Goal: Task Accomplishment & Management: Manage account settings

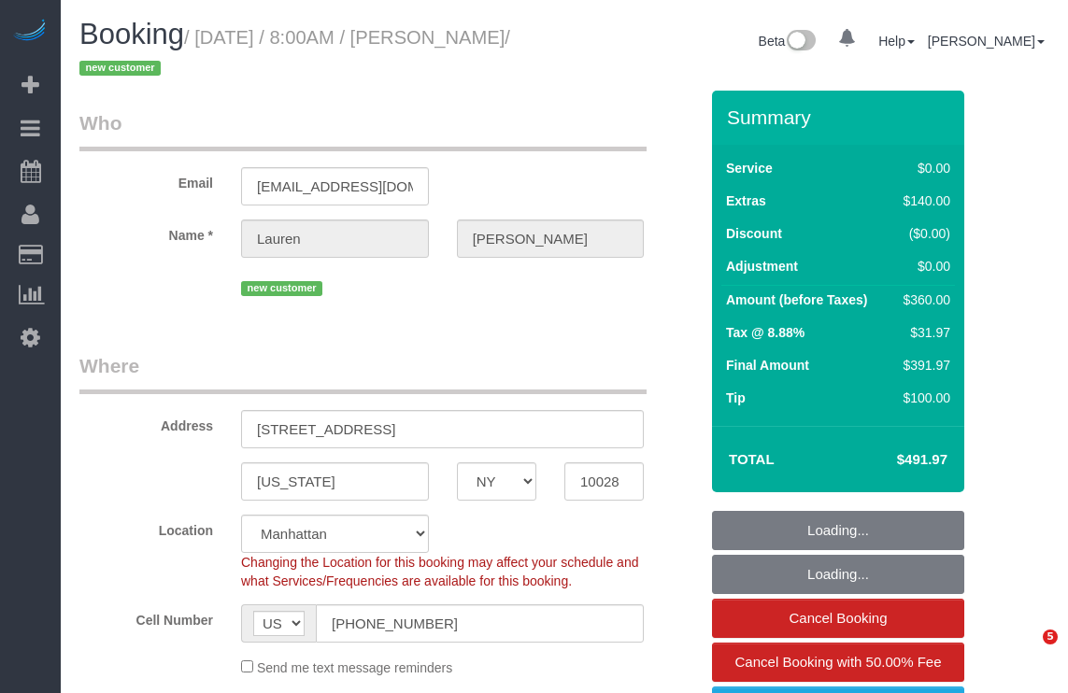
select select "NY"
select select "string:stripe-pm_1SBiTP4VGloSiKo7h6Y8x6lI"
select select "2"
select select "number:56"
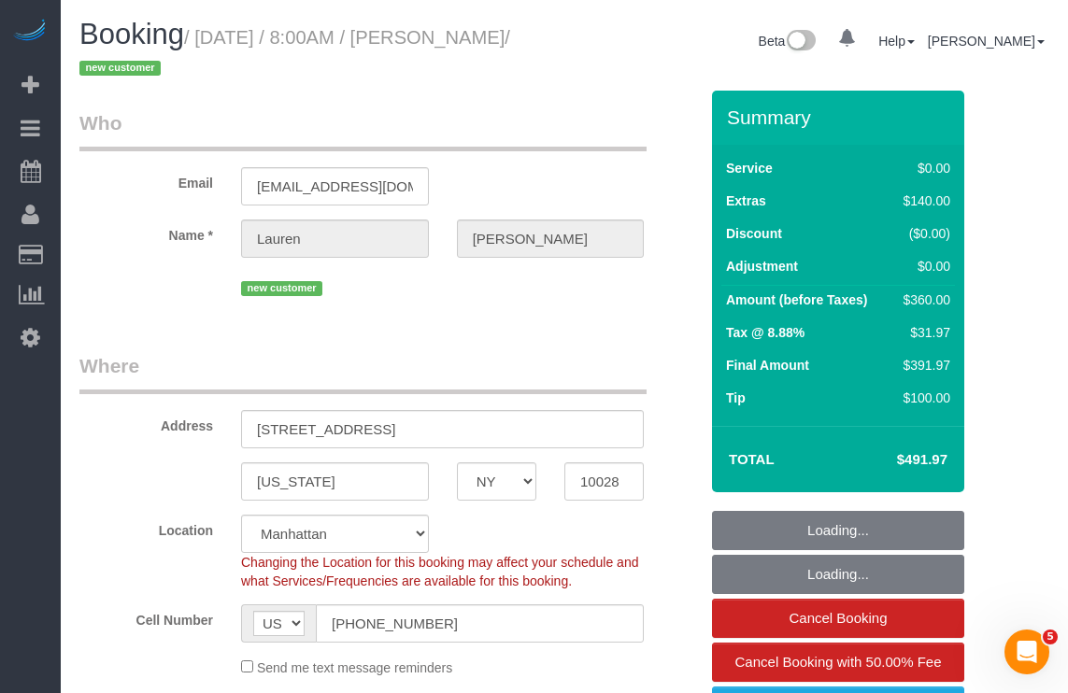
select select "number:72"
select select "number:15"
select select "number:6"
select select "object:1483"
select select "spot1"
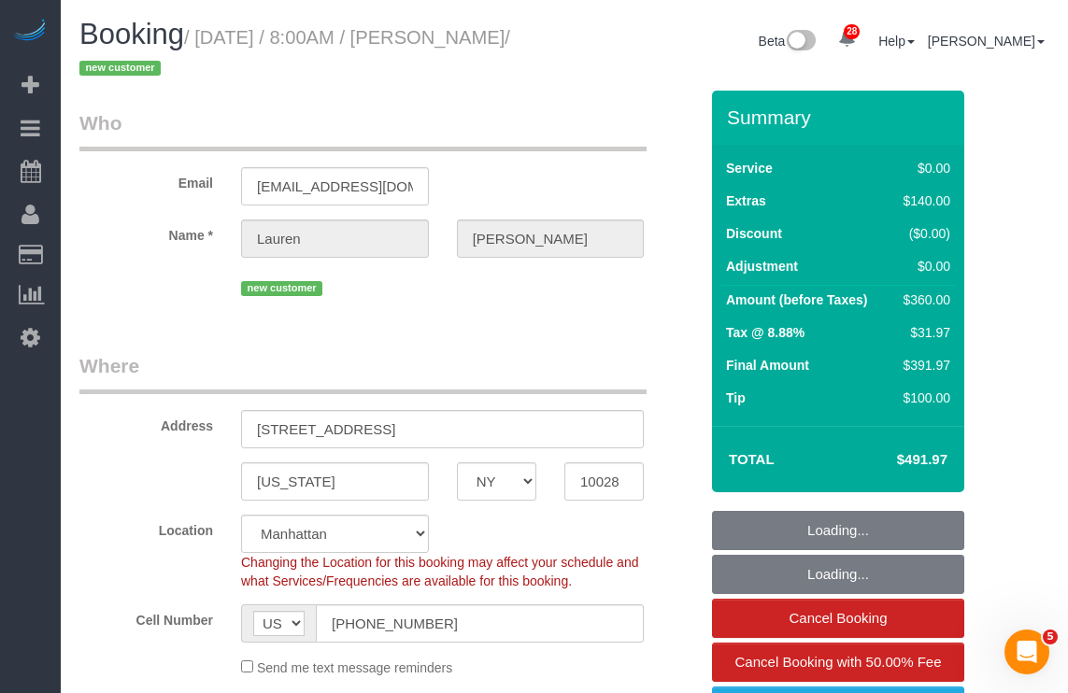
select select "2"
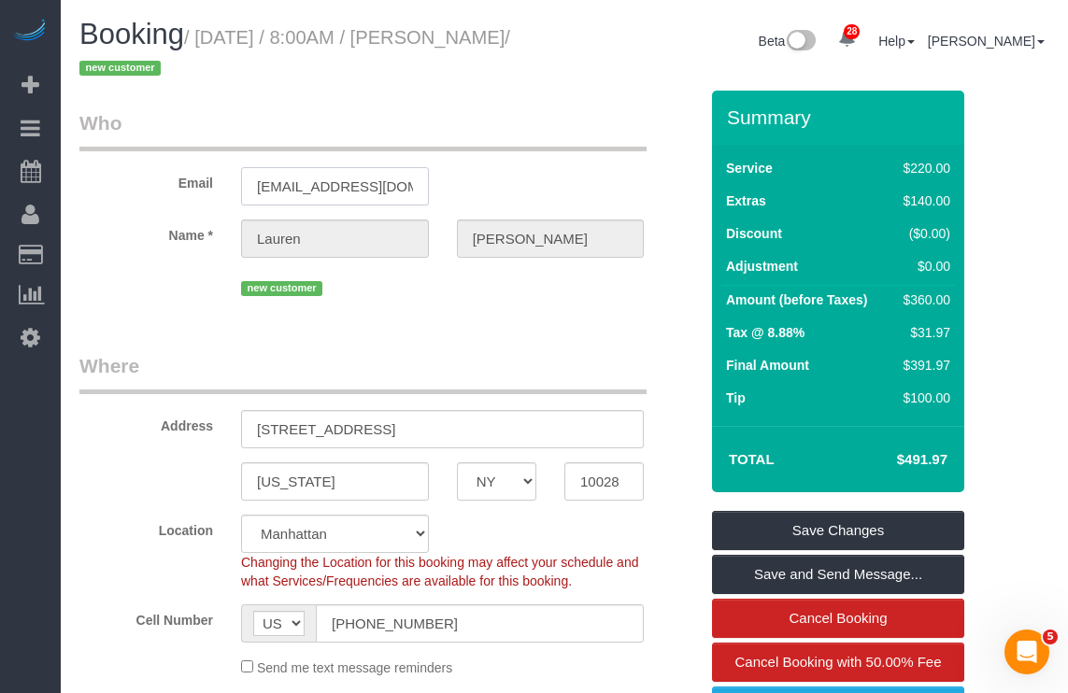
click at [335, 182] on input "laurenbidwell@aol.com" at bounding box center [335, 186] width 188 height 38
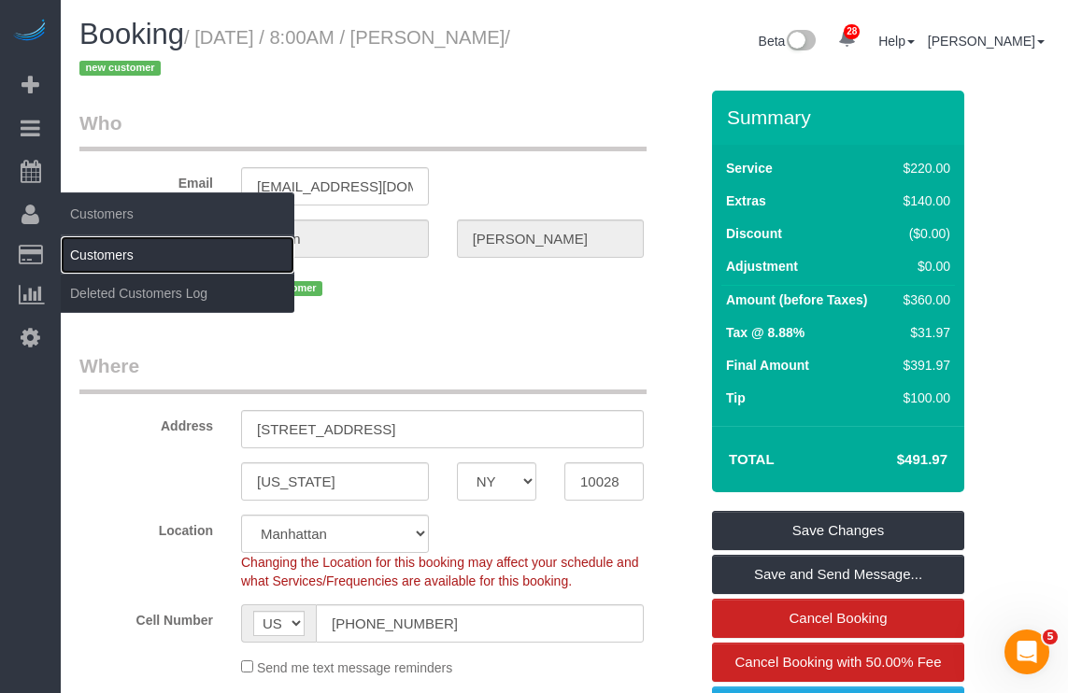
click at [100, 251] on link "Customers" at bounding box center [178, 254] width 234 height 37
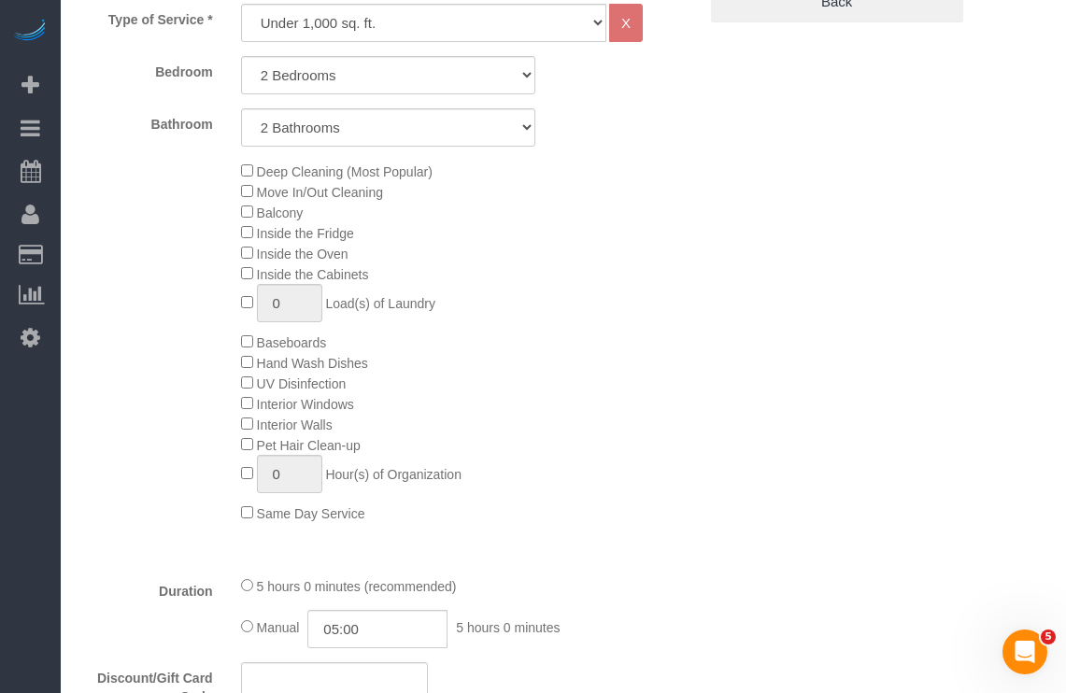
scroll to position [831, 0]
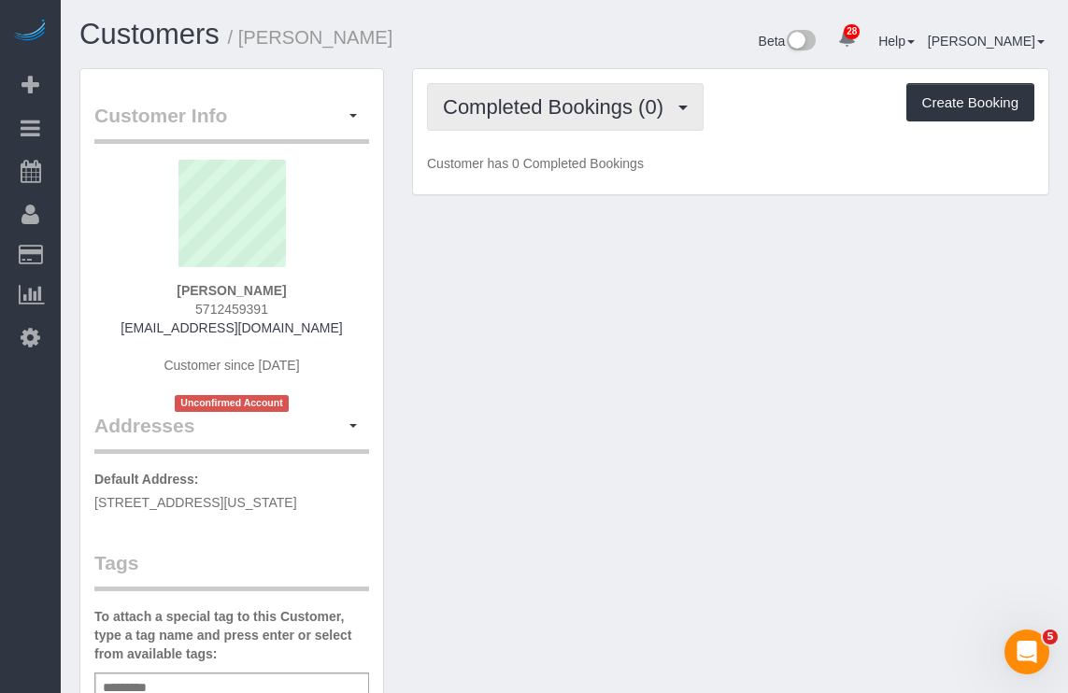
click at [510, 107] on span "Completed Bookings (0)" at bounding box center [558, 106] width 230 height 23
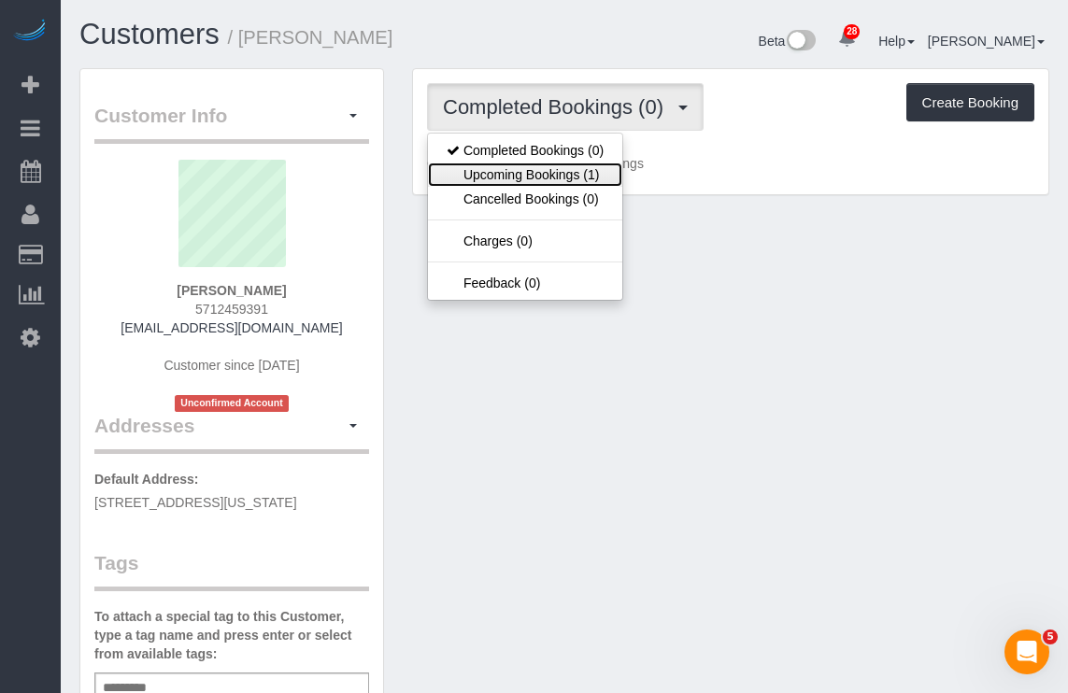
click at [521, 166] on link "Upcoming Bookings (1)" at bounding box center [525, 175] width 194 height 24
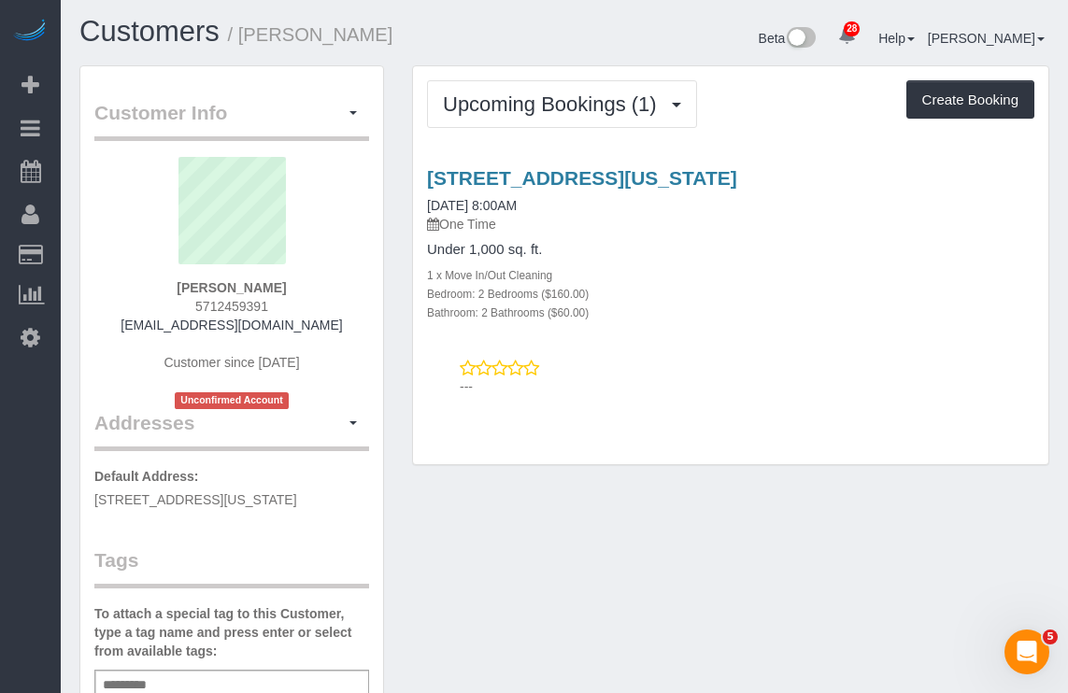
scroll to position [1, 0]
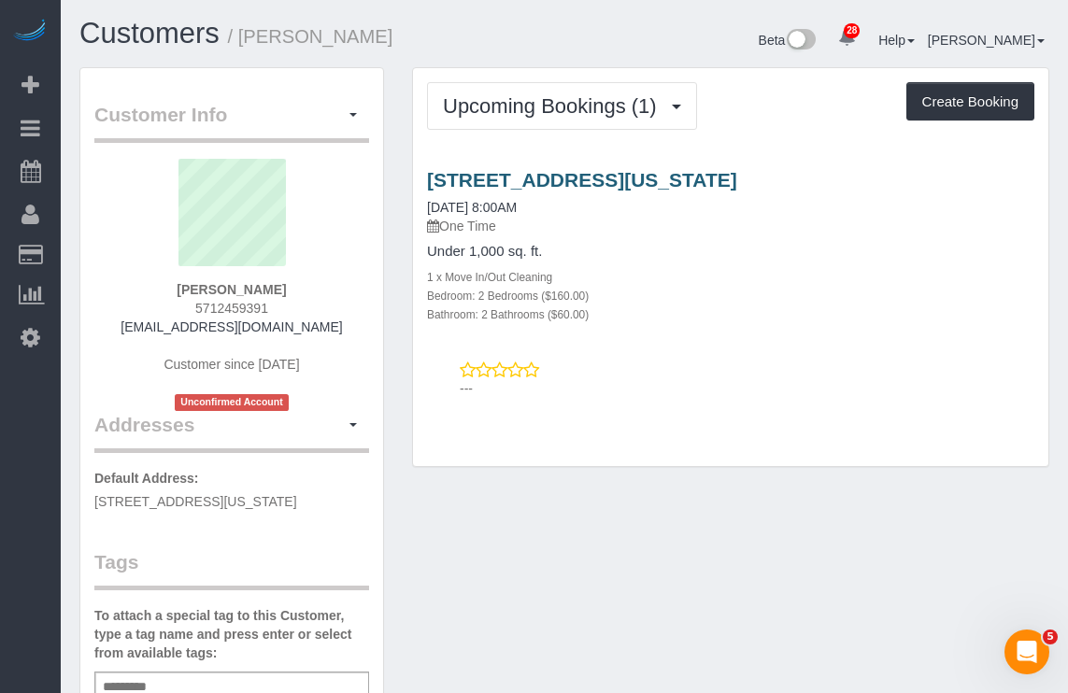
drag, startPoint x: 881, startPoint y: 177, endPoint x: 431, endPoint y: 178, distance: 450.4
click at [431, 178] on h3 "244 East 86th St., Apt 52, New York, NY 10028" at bounding box center [730, 179] width 607 height 21
copy link "244 East 86th St., Apt 52, New York, NY 10028"
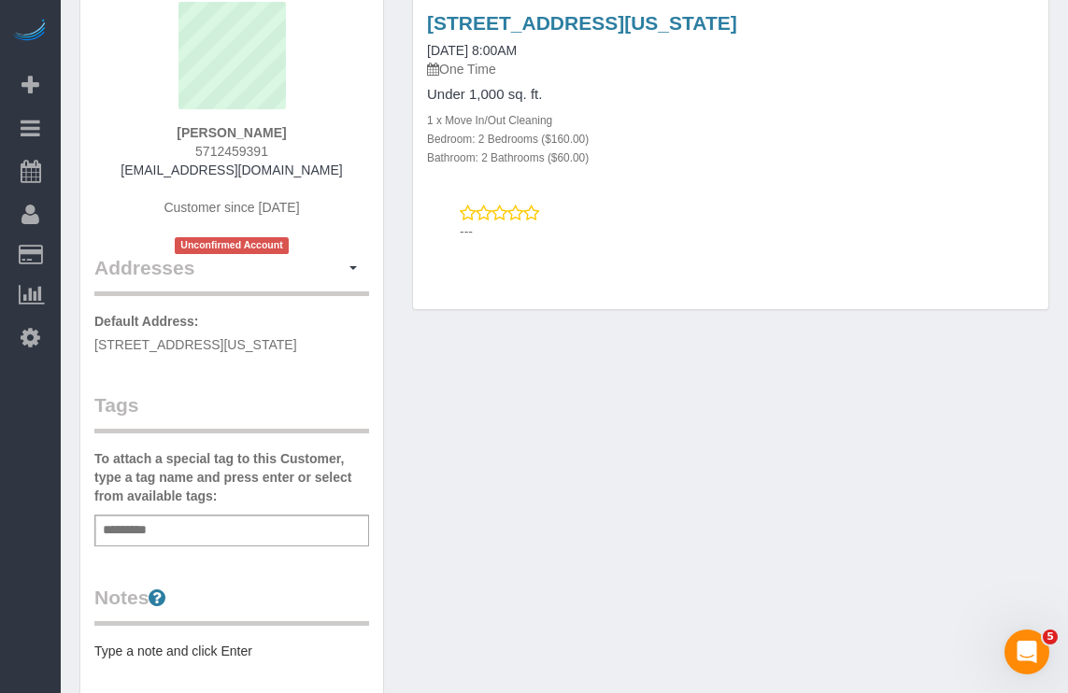
scroll to position [217, 0]
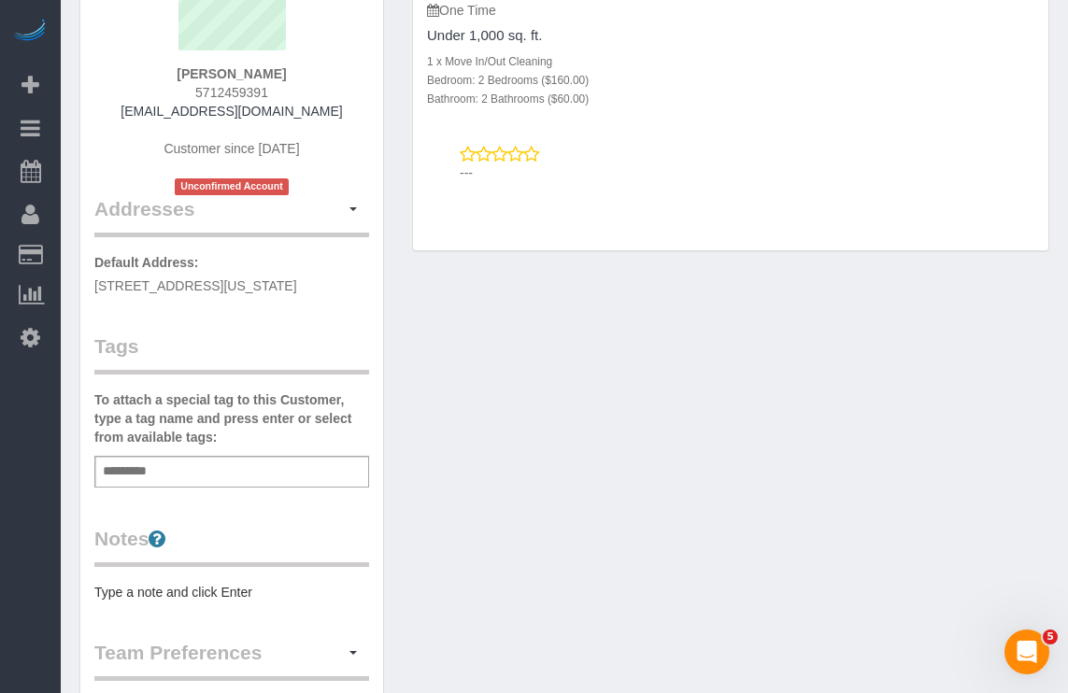
click at [269, 286] on span "244 East 86th St., Apt 52, New York, NY 10028" at bounding box center [195, 285] width 203 height 15
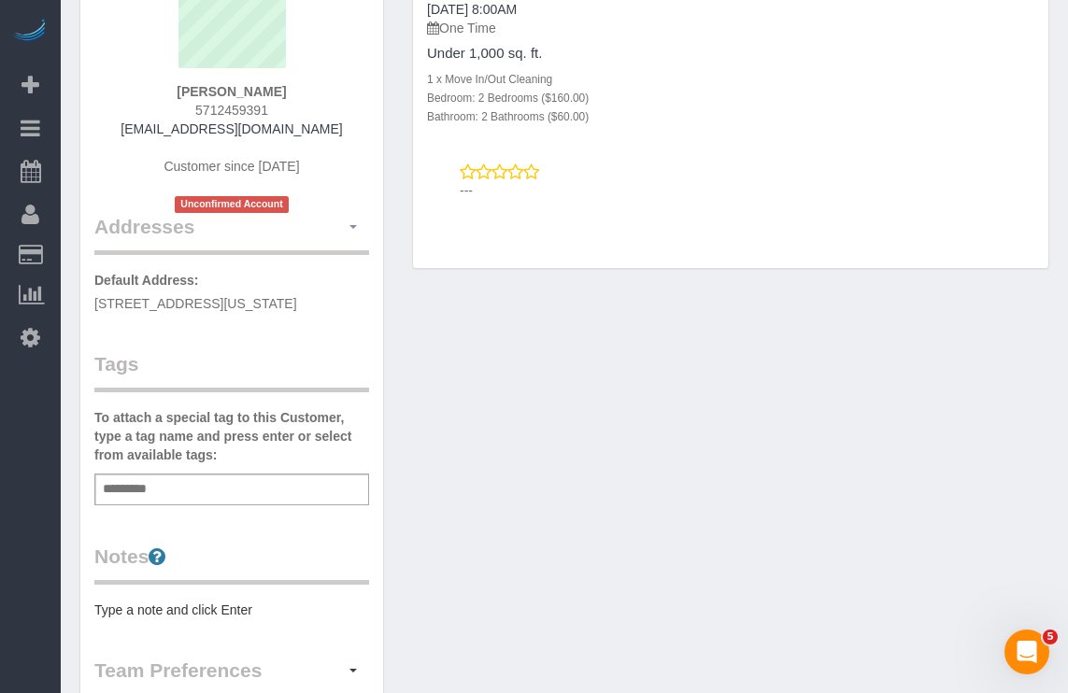
click at [354, 233] on button "button" at bounding box center [353, 227] width 32 height 29
click at [291, 262] on button "Manage Addresses" at bounding box center [292, 262] width 151 height 26
select select "NY"
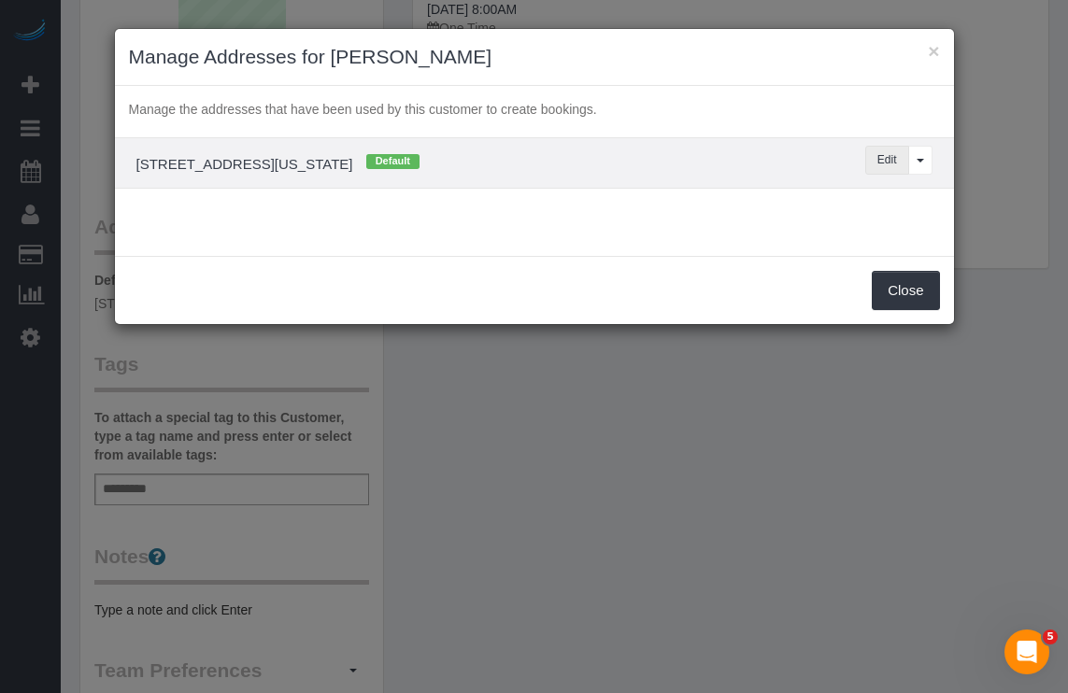
drag, startPoint x: 892, startPoint y: 161, endPoint x: 824, endPoint y: 166, distance: 68.4
click at [892, 161] on button "Edit" at bounding box center [887, 160] width 44 height 29
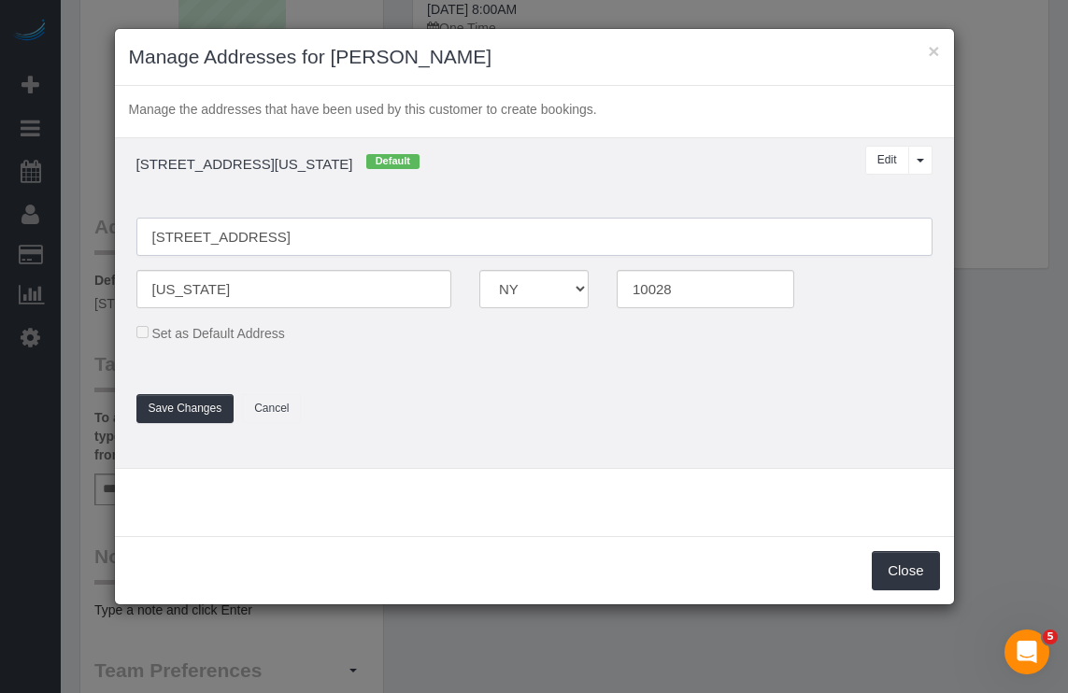
click at [286, 232] on input "244 East 86th St., Apt 52" at bounding box center [534, 237] width 796 height 38
type input "244 East 86th St., Apt. 52"
click at [213, 410] on button "Save Changes" at bounding box center [185, 408] width 98 height 29
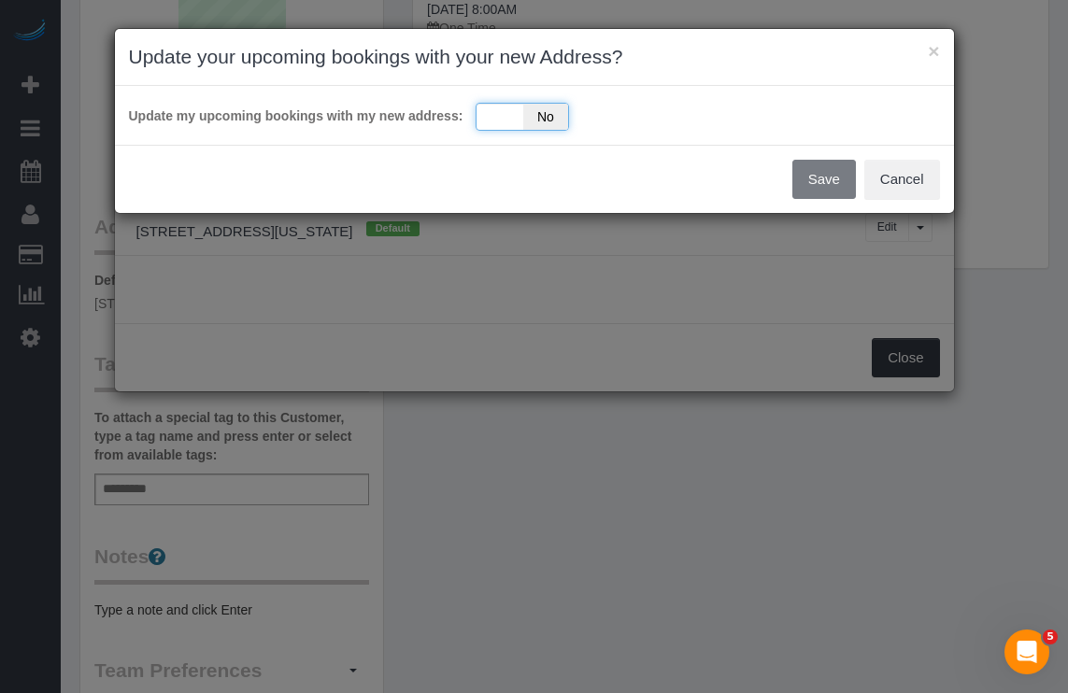
click at [525, 114] on span "No" at bounding box center [546, 117] width 46 height 26
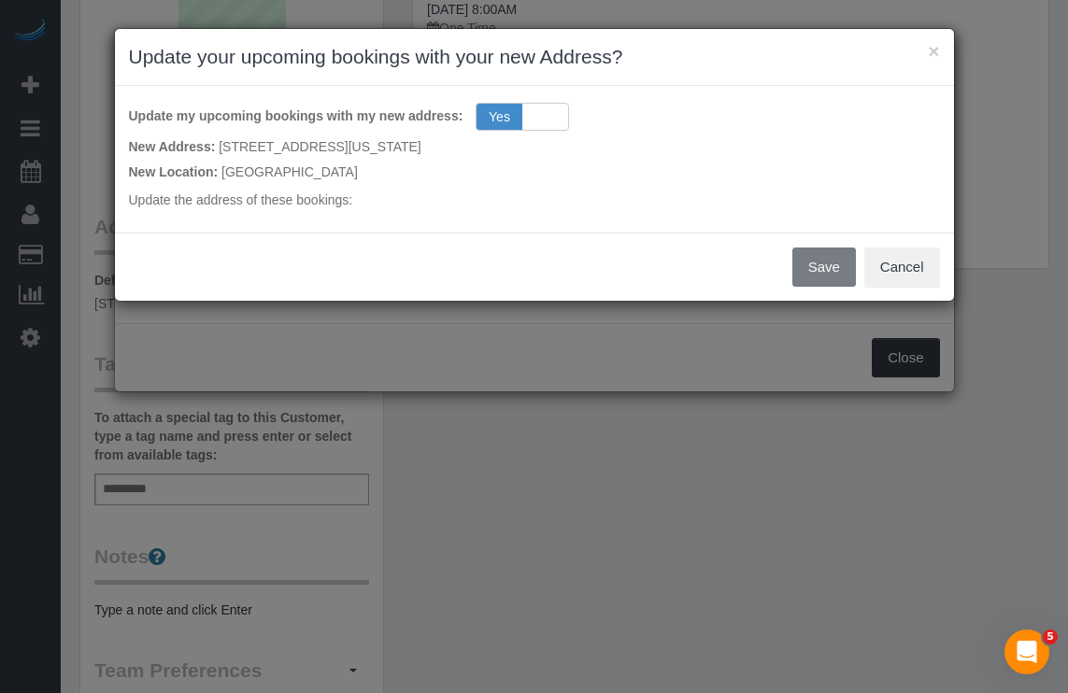
click at [808, 268] on div "Save Cancel" at bounding box center [534, 267] width 839 height 68
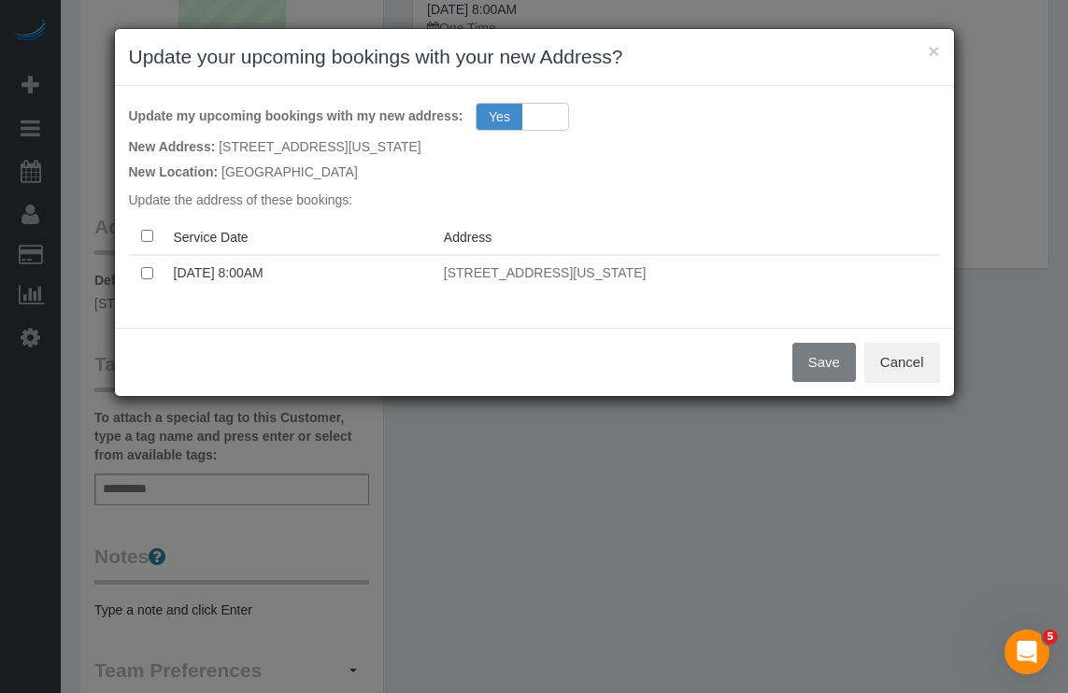
click at [135, 233] on th at bounding box center [147, 237] width 37 height 36
click at [816, 357] on button "Save" at bounding box center [824, 362] width 64 height 39
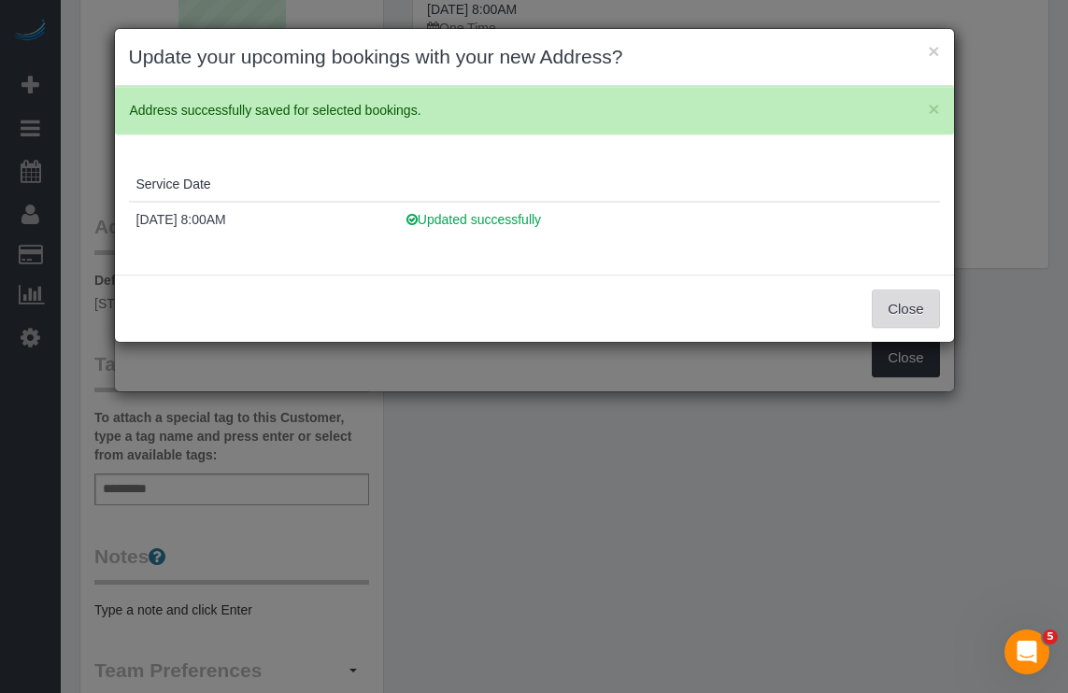
click at [905, 317] on button "Close" at bounding box center [905, 309] width 67 height 39
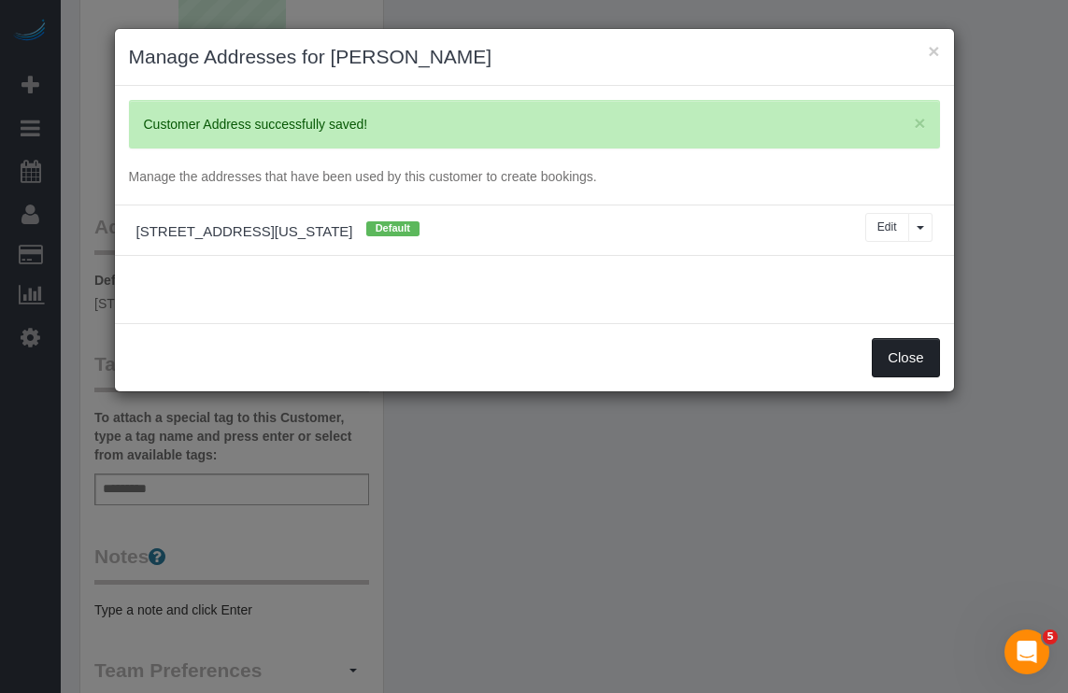
click at [895, 358] on button "Close" at bounding box center [905, 357] width 67 height 39
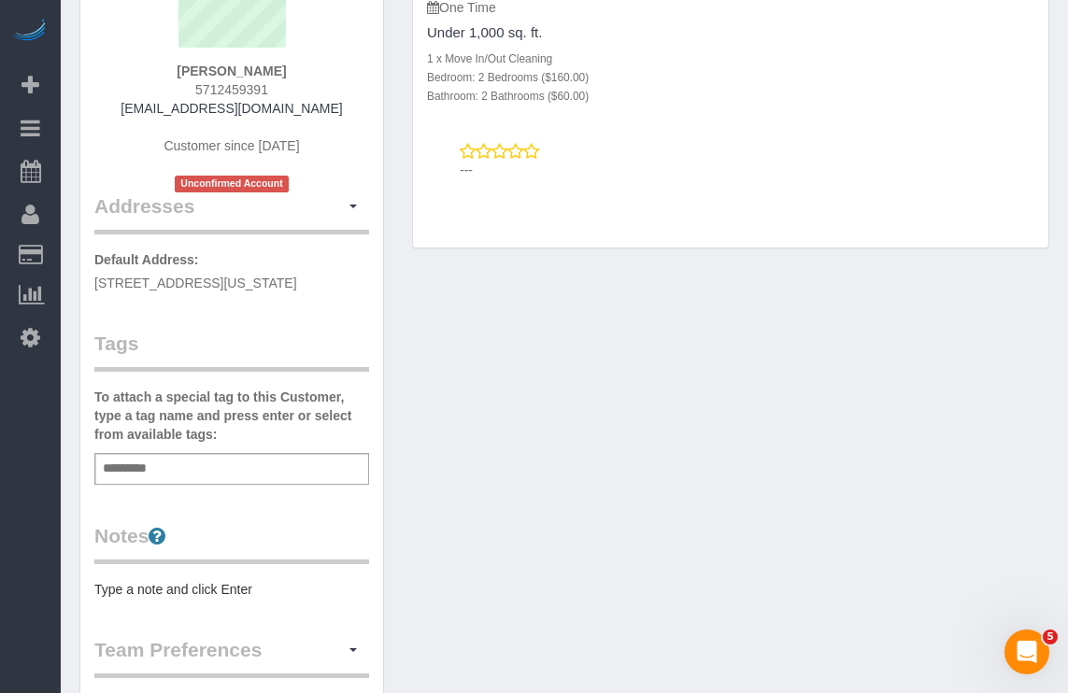
scroll to position [226, 0]
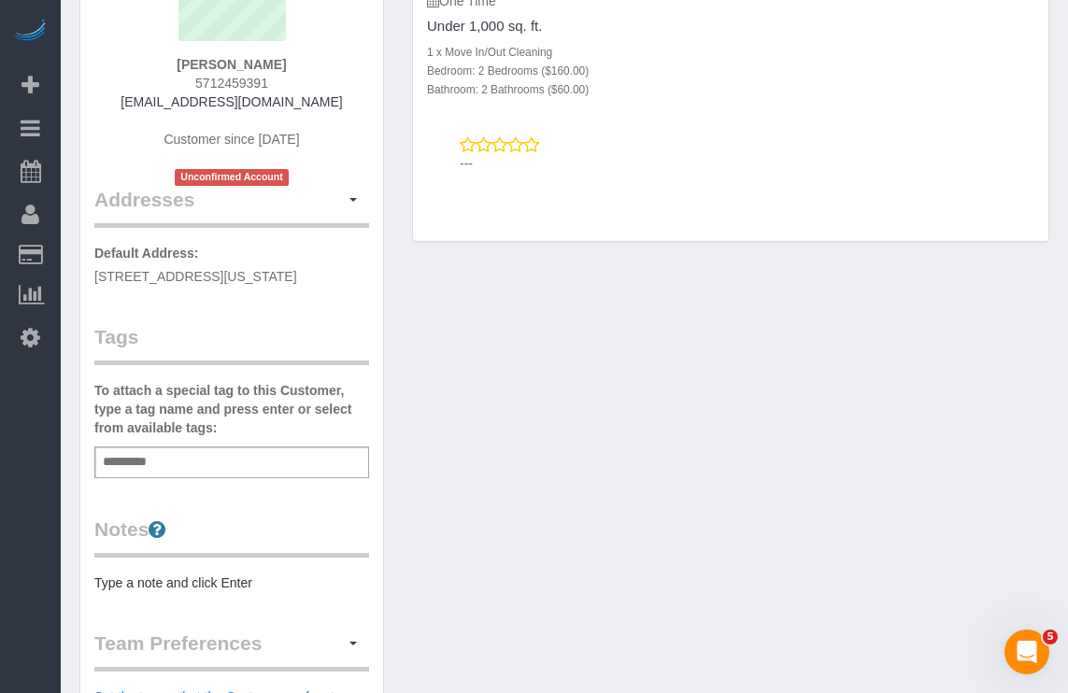
click at [147, 475] on input "text" at bounding box center [130, 462] width 64 height 24
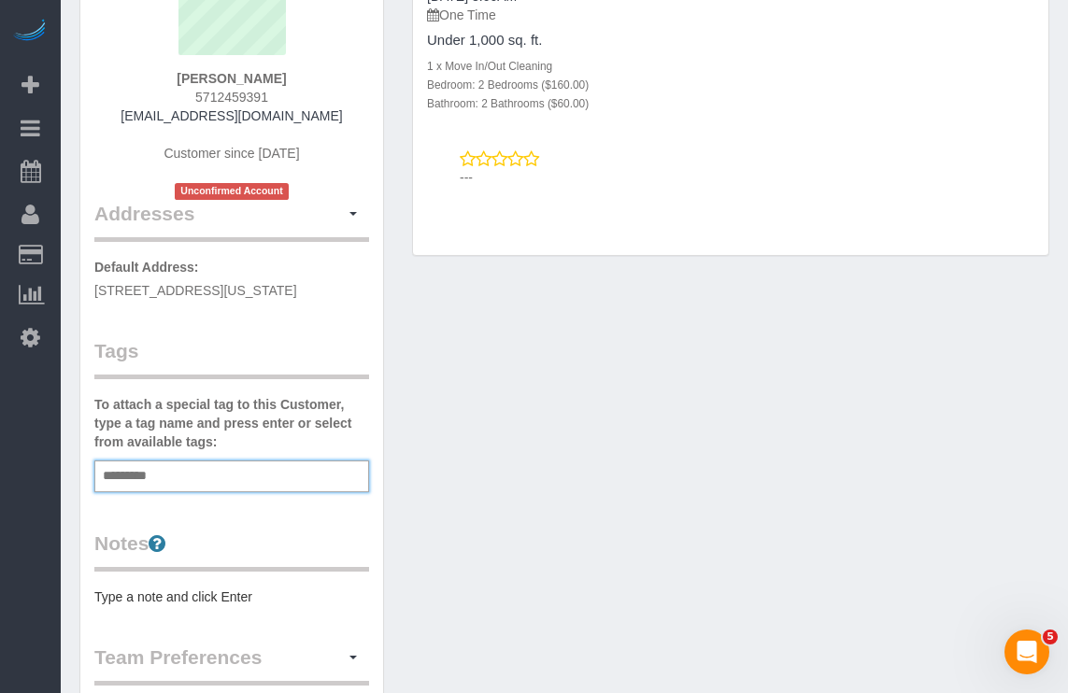
scroll to position [210, 0]
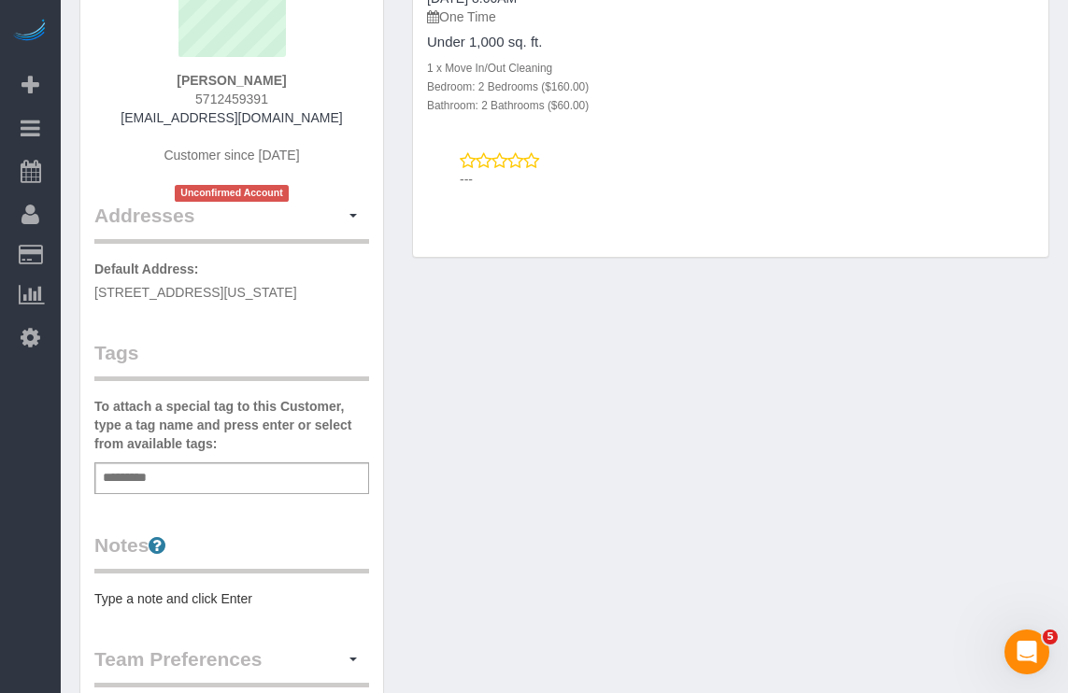
drag, startPoint x: 159, startPoint y: 310, endPoint x: 96, endPoint y: 294, distance: 64.6
click at [96, 294] on p "Default Address: 244 East 86th St., Apt. 52, New York, NY 10028" at bounding box center [231, 281] width 275 height 42
copy span "244 East 86th St., Apt. 52, New York, NY 10028"
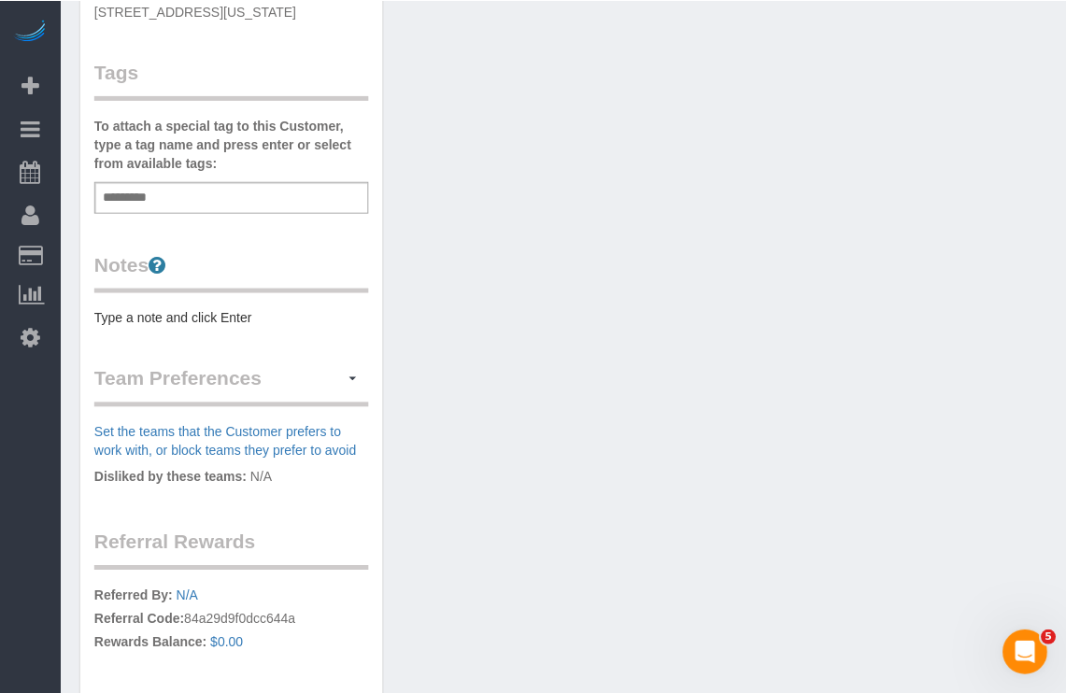
scroll to position [513, 0]
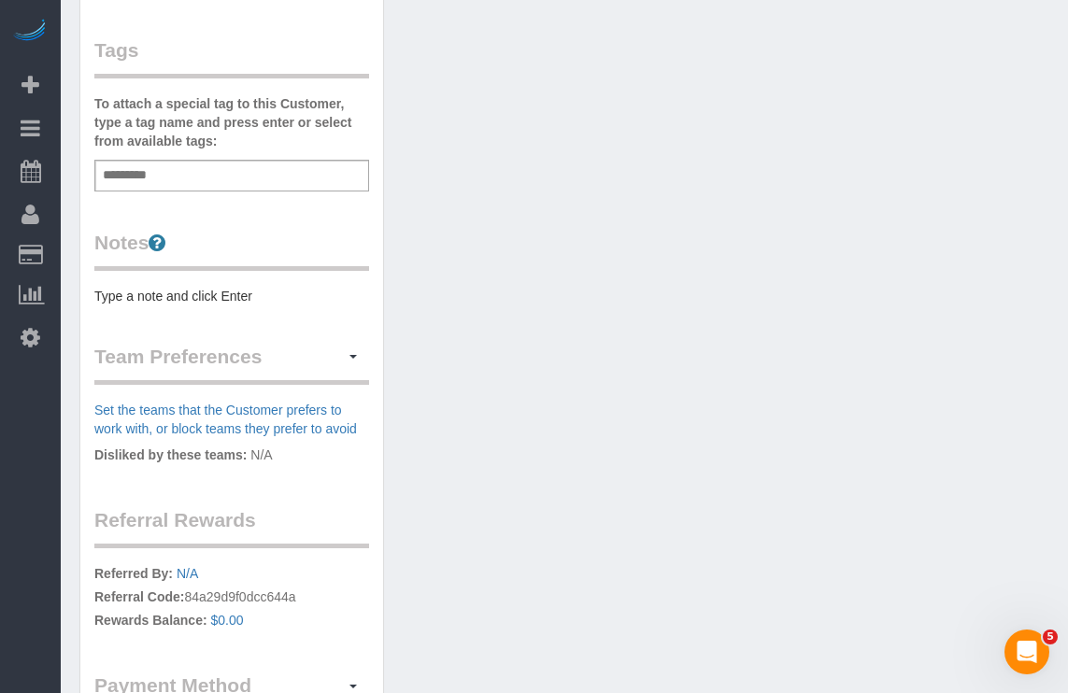
click at [151, 323] on div "Customer Info Edit Contact Info Send Message Email Preferences Special Sales Ta…" at bounding box center [231, 181] width 303 height 1250
click at [157, 306] on pre "Type a note and click Enter" at bounding box center [231, 296] width 275 height 19
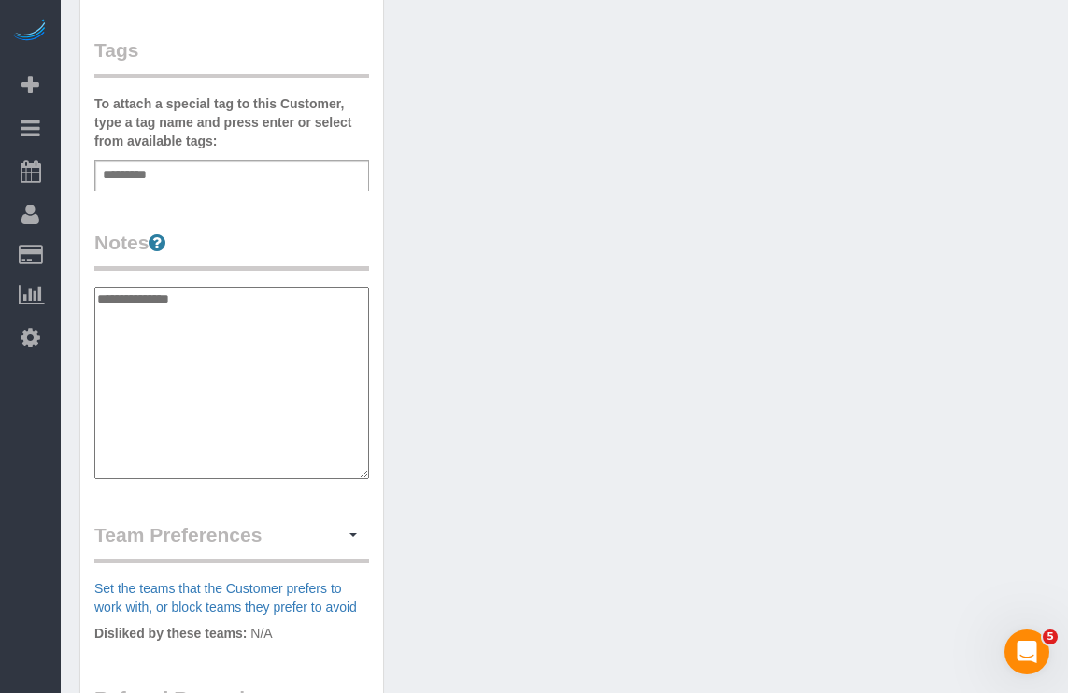
paste textarea "**********"
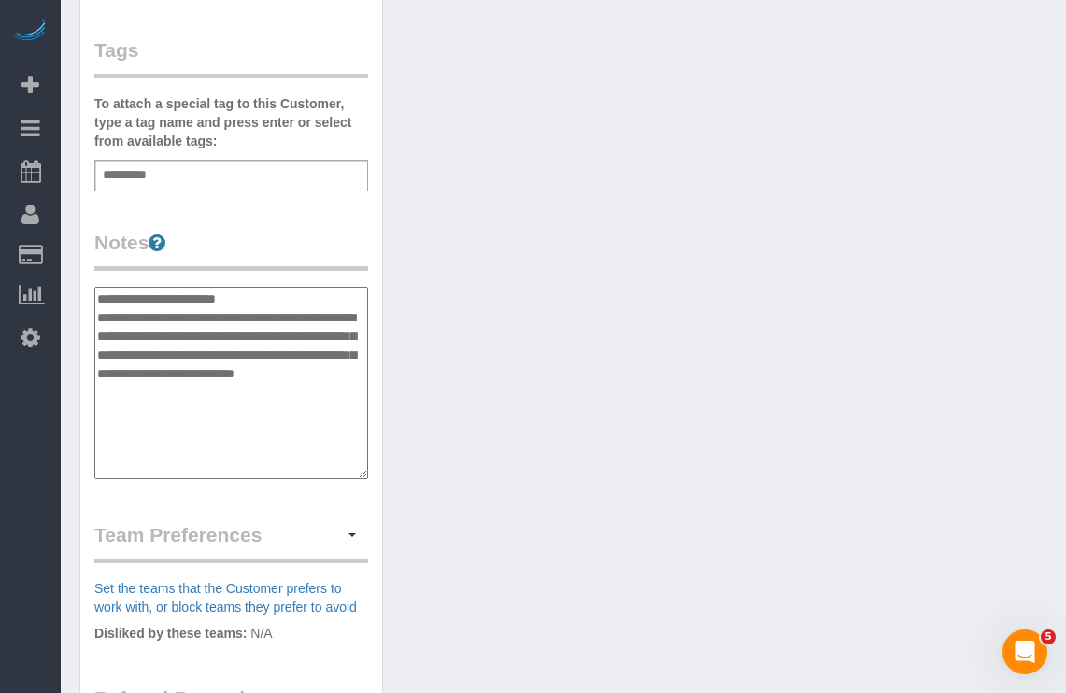
click at [293, 319] on textarea "**********" at bounding box center [231, 383] width 274 height 192
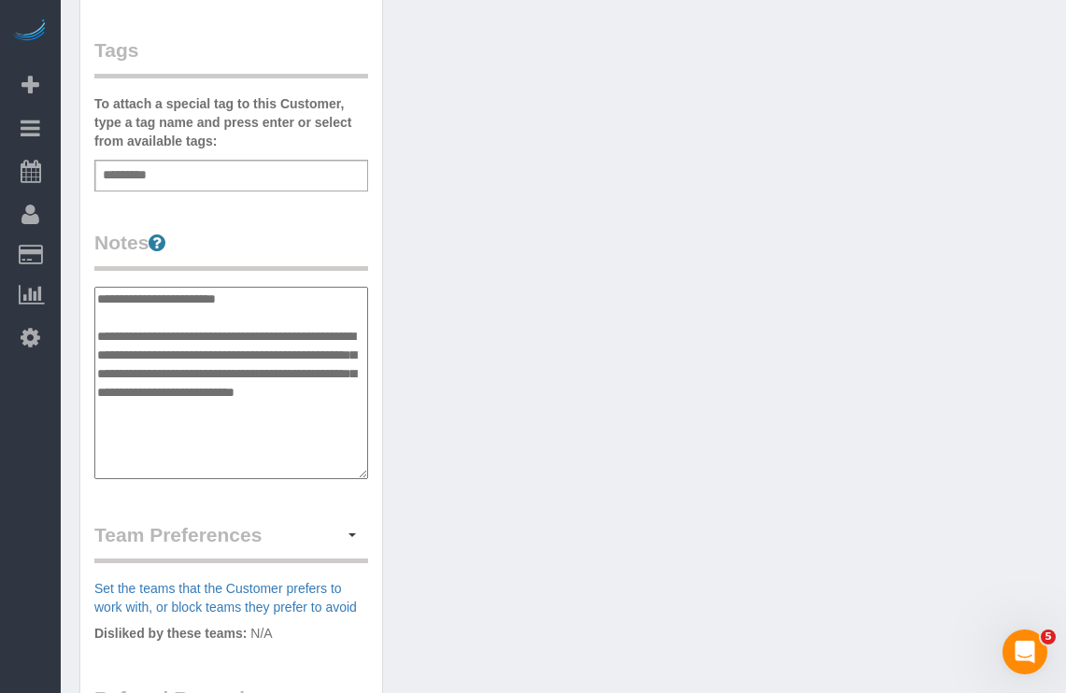
type textarea "**********"
drag, startPoint x: 247, startPoint y: 466, endPoint x: 94, endPoint y: 355, distance: 188.6
click at [89, 354] on div "Customer Info Edit Contact Info Send Message Email Preferences Special Sales Ta…" at bounding box center [231, 270] width 302 height 1429
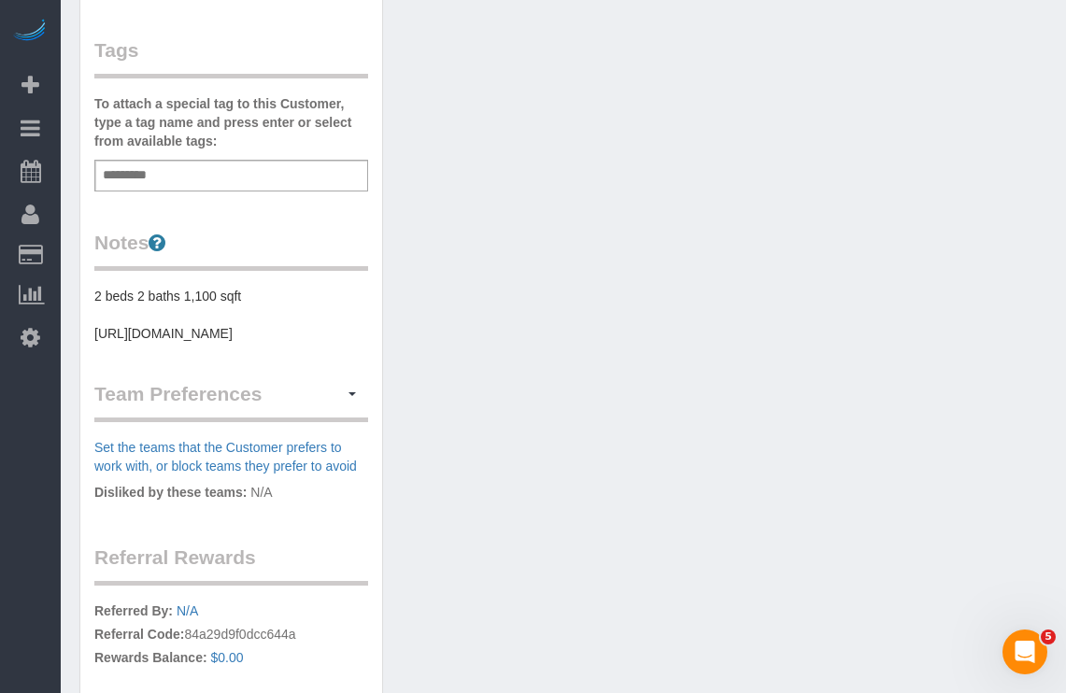
click at [204, 343] on pre "2 beds 2 baths 1,100 sqft https://streeteasy.com/building/the-manhattan/52?utm_…" at bounding box center [231, 315] width 274 height 56
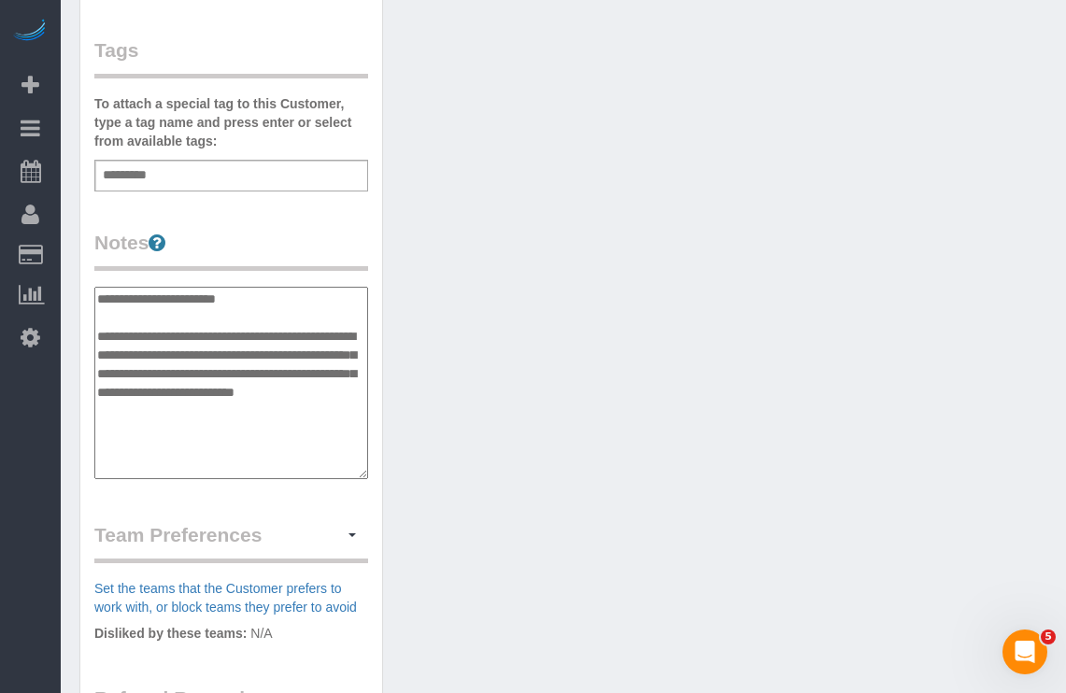
drag, startPoint x: 228, startPoint y: 462, endPoint x: 93, endPoint y: 347, distance: 177.0
click at [94, 347] on textarea "**********" at bounding box center [231, 383] width 274 height 192
type textarea "**********"
click at [523, 411] on div "Customer Info Edit Contact Info Send Message Email Preferences Special Sales Ta…" at bounding box center [563, 279] width 996 height 1449
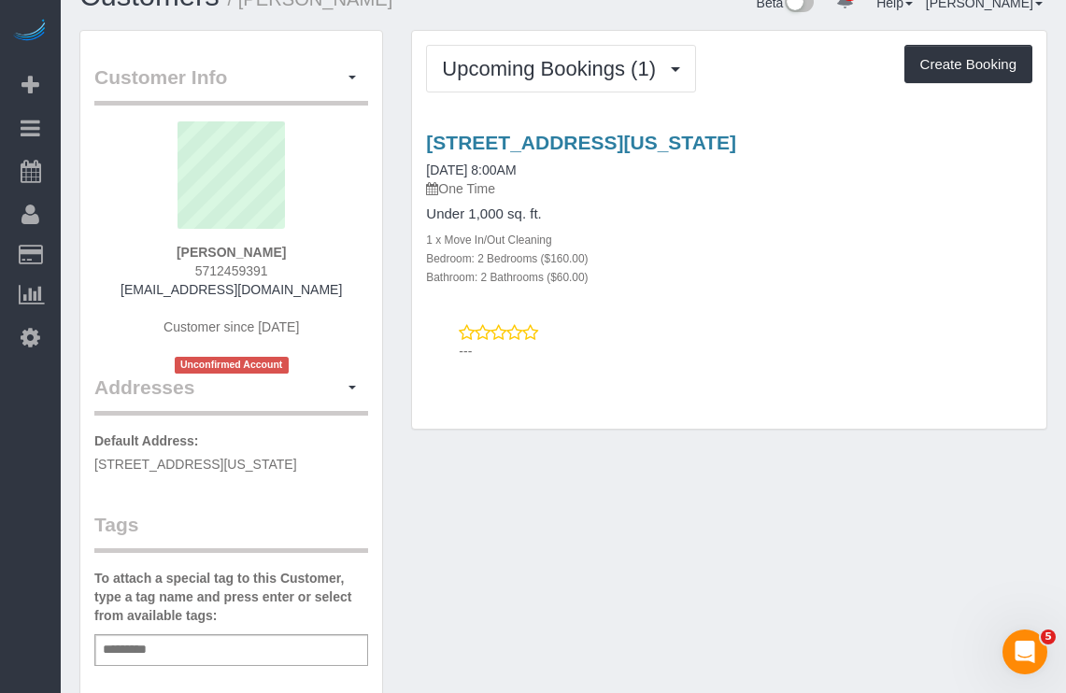
scroll to position [0, 0]
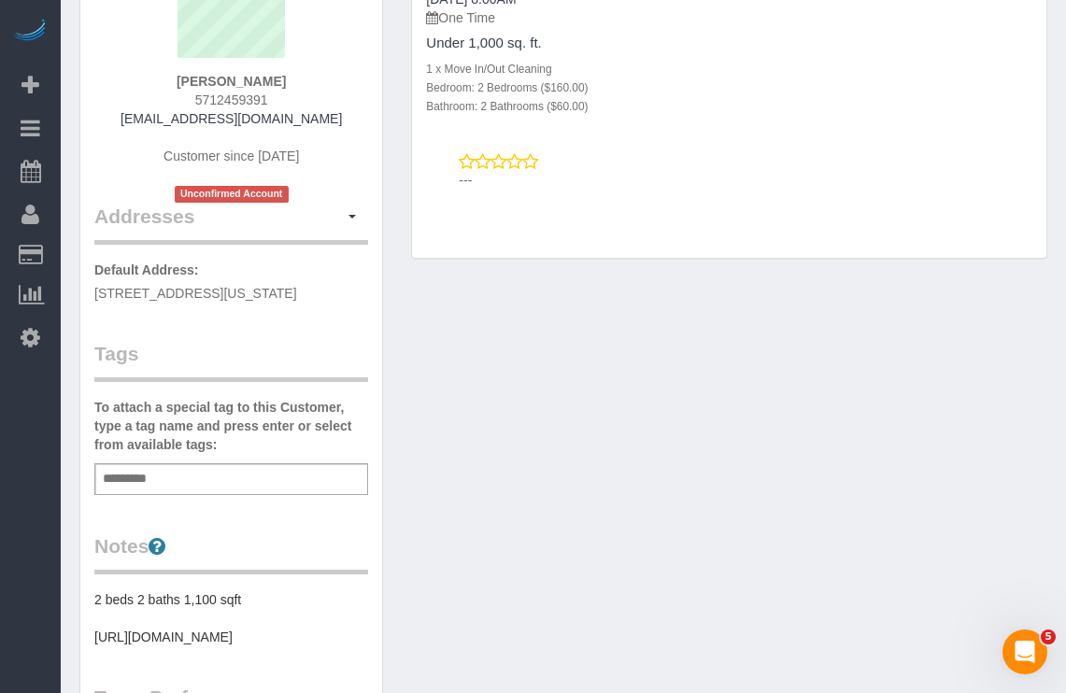
click at [152, 492] on input "text" at bounding box center [130, 479] width 64 height 24
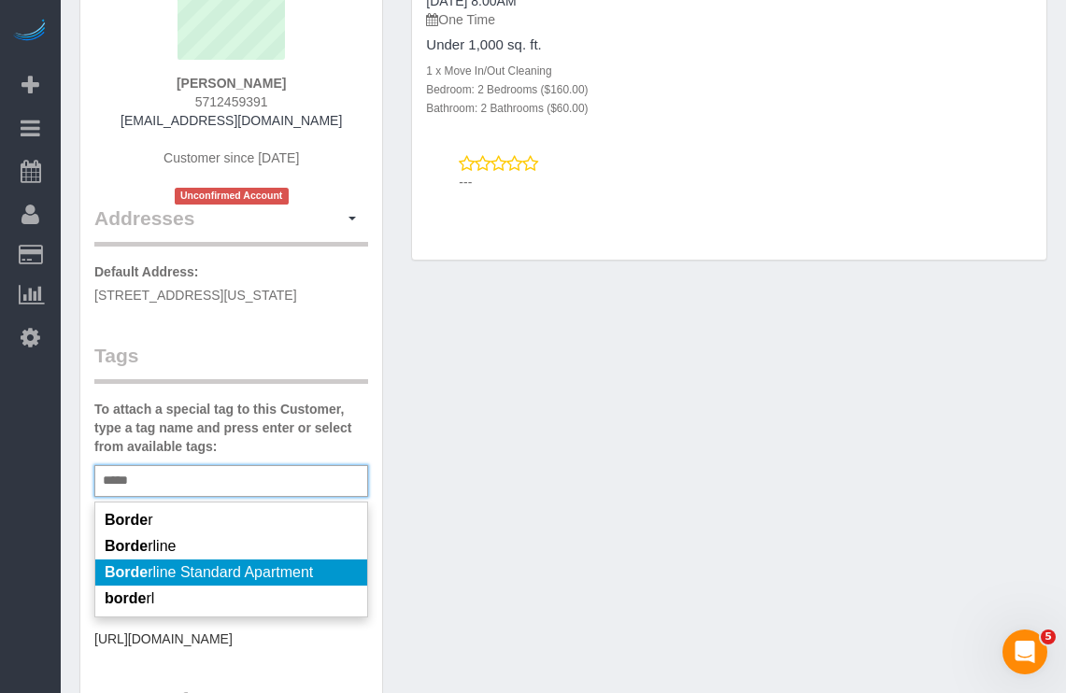
type input "*****"
click at [266, 580] on span "Borde rline Standard Apartment" at bounding box center [209, 572] width 208 height 16
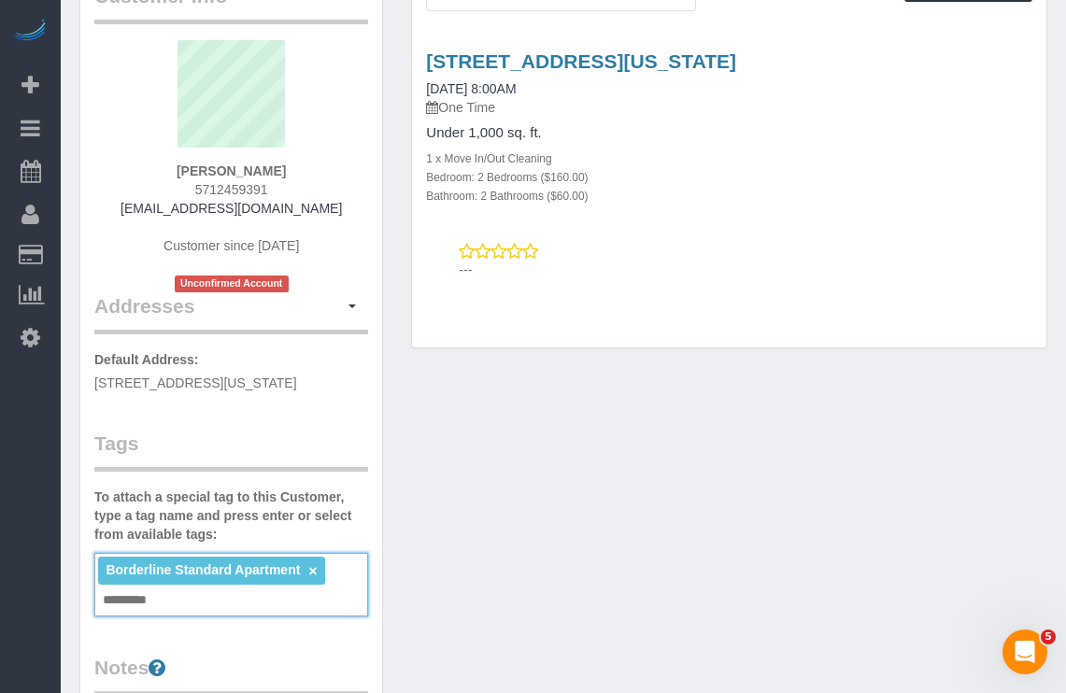
scroll to position [0, 0]
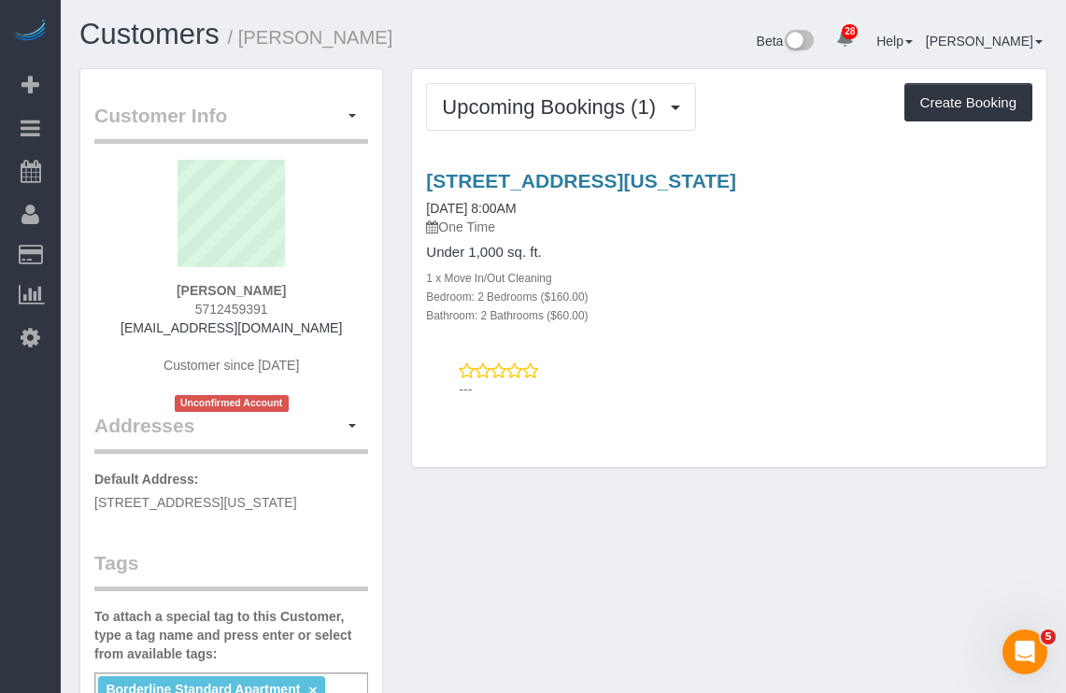
drag, startPoint x: 877, startPoint y: 183, endPoint x: 422, endPoint y: 172, distance: 455.2
click at [422, 172] on div "244 East 86th St., Apt. 52, New York, NY 10028 09/27/2025 8:00AM One Time Under…" at bounding box center [729, 247] width 634 height 154
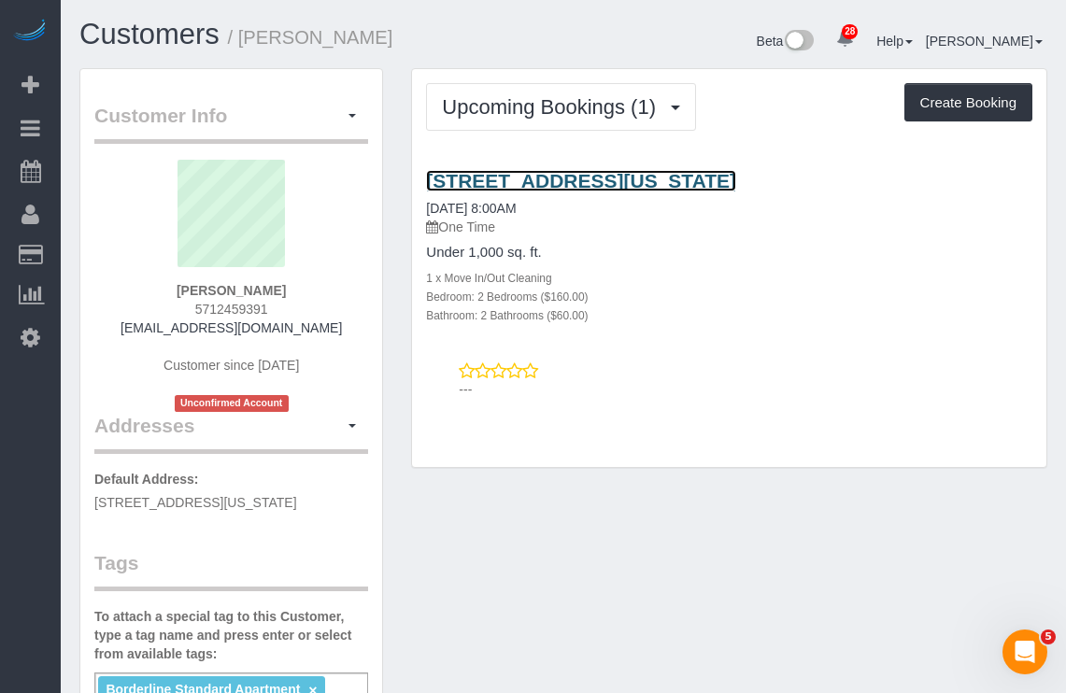
copy link "244 East 86th St., Apt. 52, New York, NY 10028"
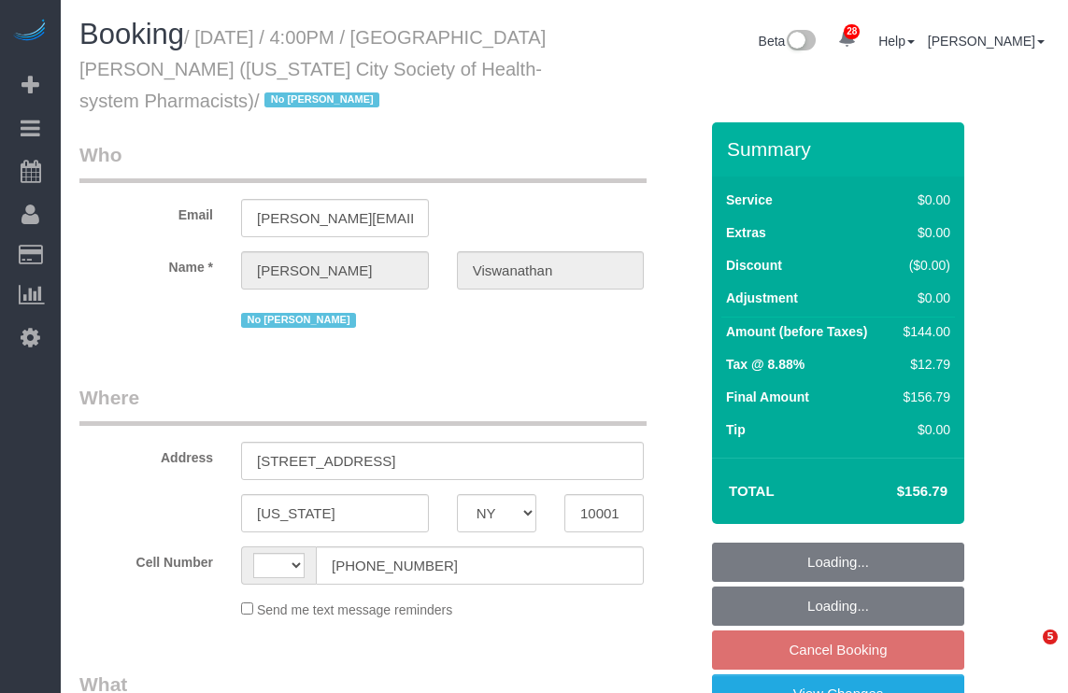
select select "NY"
select select "string:US"
select select "1"
select select "number:89"
select select "number:90"
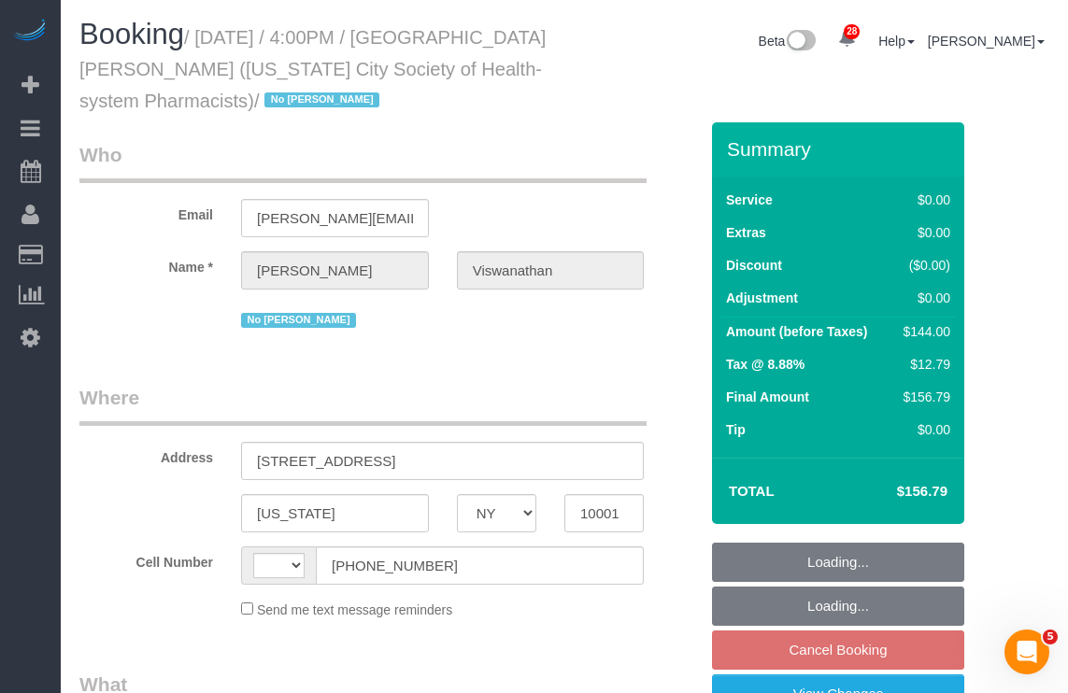
select select "number:15"
select select "number:5"
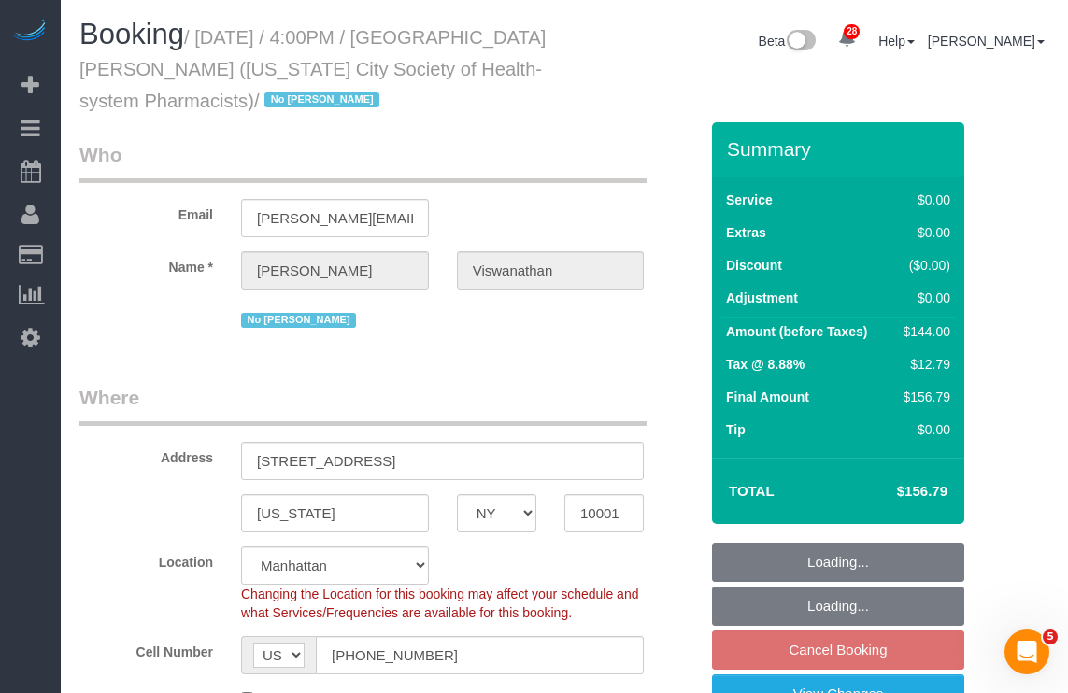
select select "object:1069"
select select "string:stripe-pm_1PH4ys4VGloSiKo7AWBBUlHu"
select select "1"
select select "spot5"
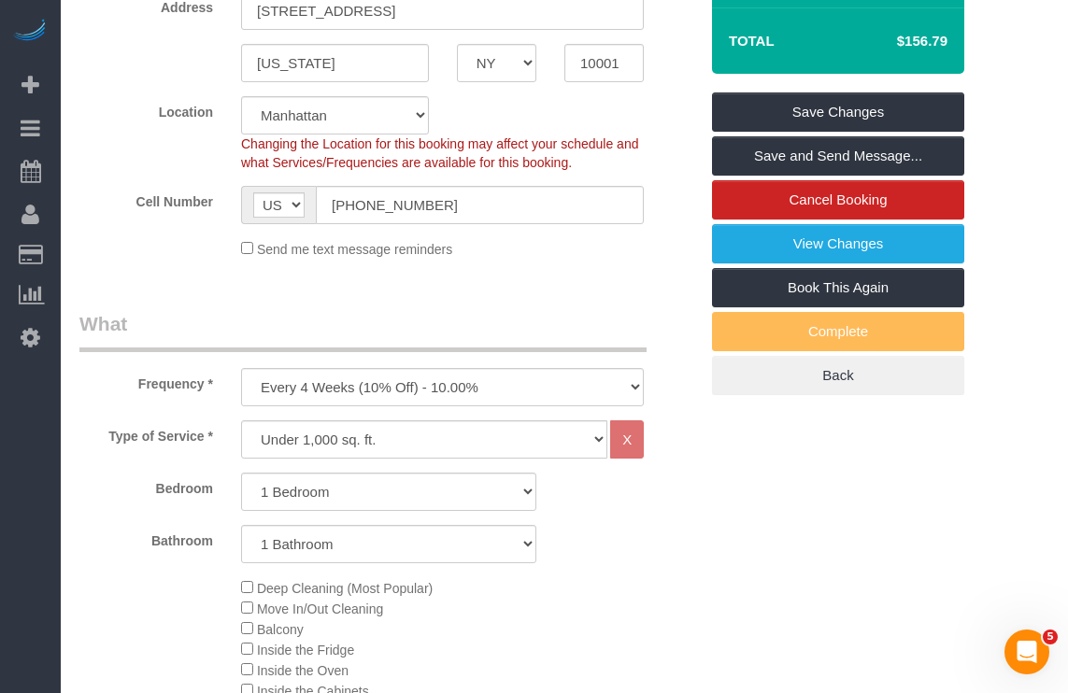
scroll to position [422, 0]
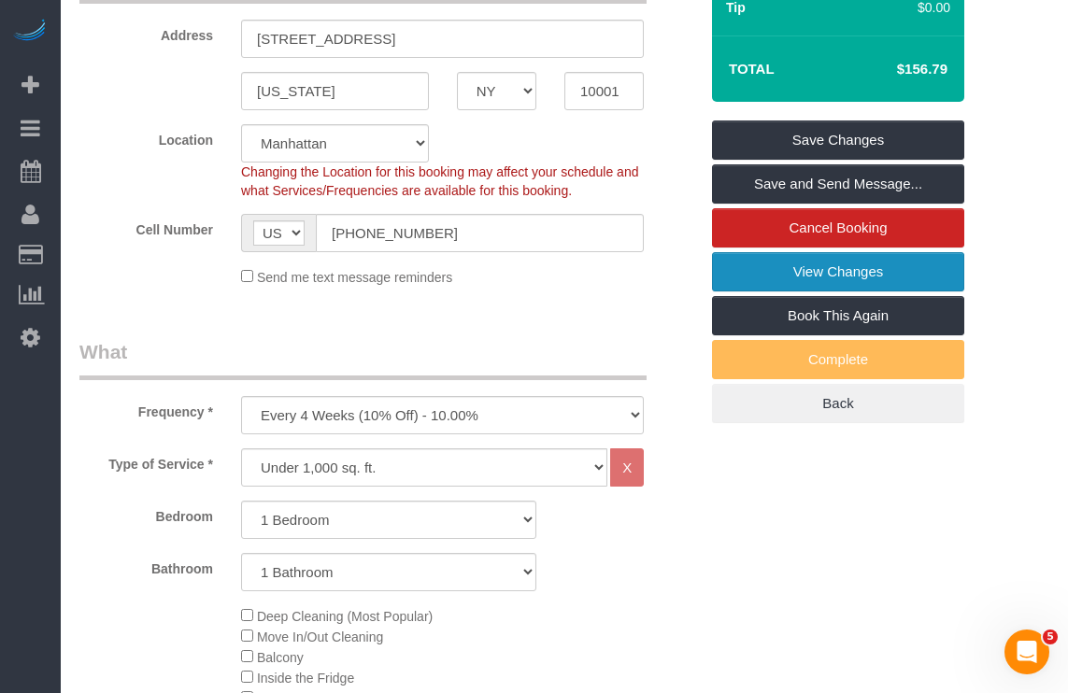
click at [778, 276] on link "View Changes" at bounding box center [838, 271] width 252 height 39
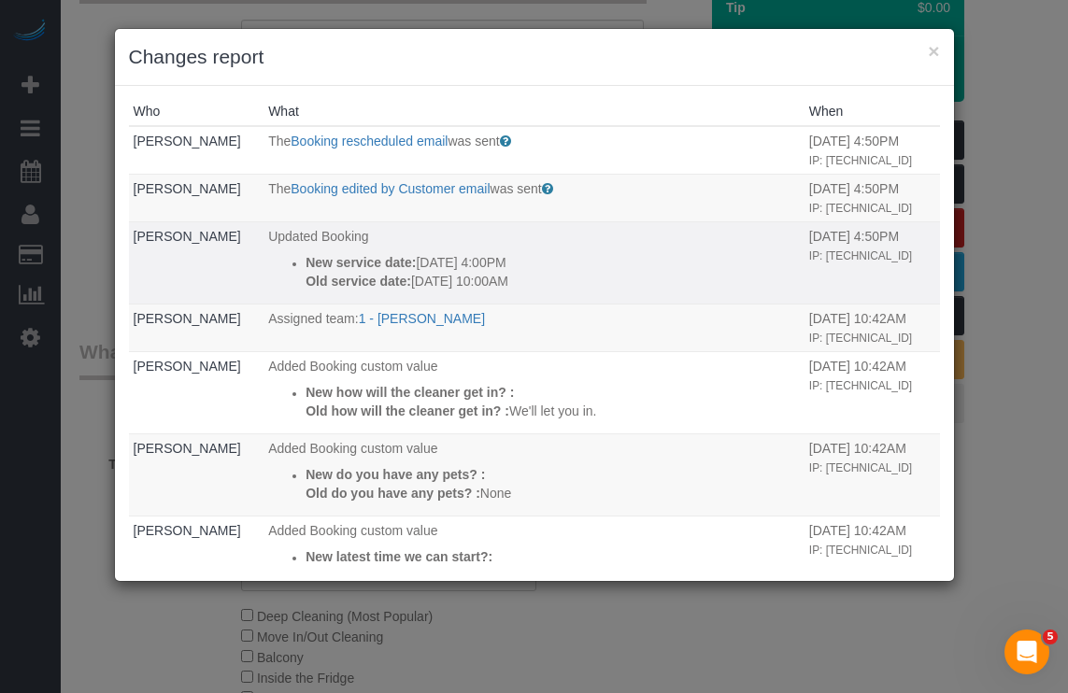
scroll to position [0, 0]
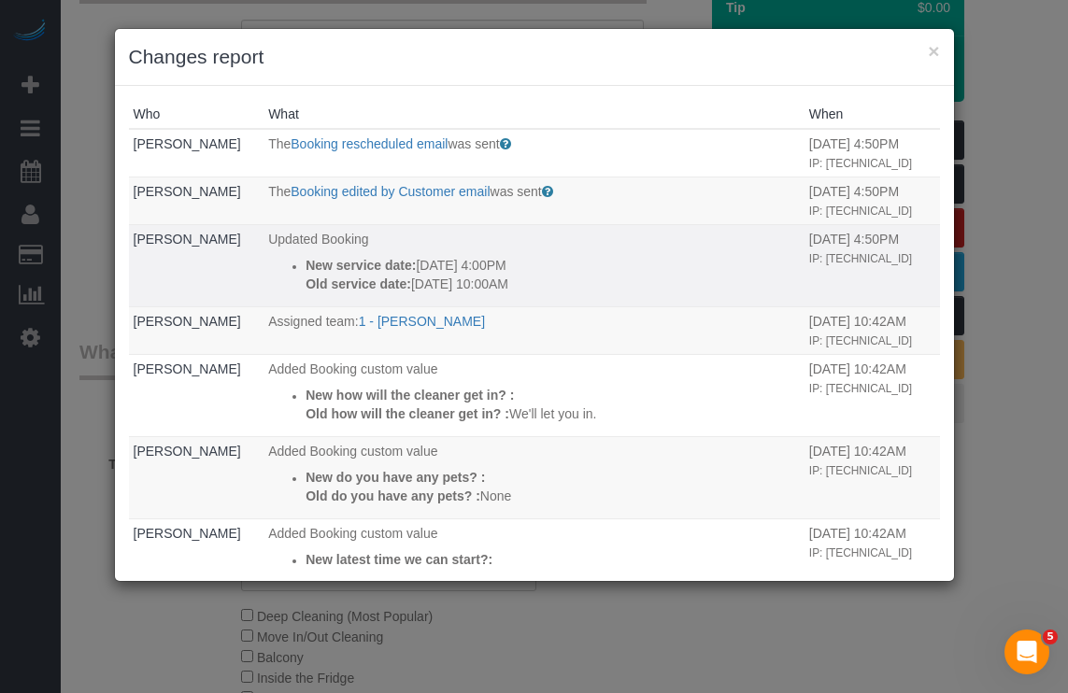
drag, startPoint x: 534, startPoint y: 322, endPoint x: 274, endPoint y: 306, distance: 261.2
click at [274, 293] on ul "New service date: 09/29/2025 4:00PM Old service date: 10/05/2025 10:00AM" at bounding box center [534, 274] width 532 height 37
copy div "New service date: 09/29/2025 4:00PM Old service date: 10/05/2025 10:00AM"
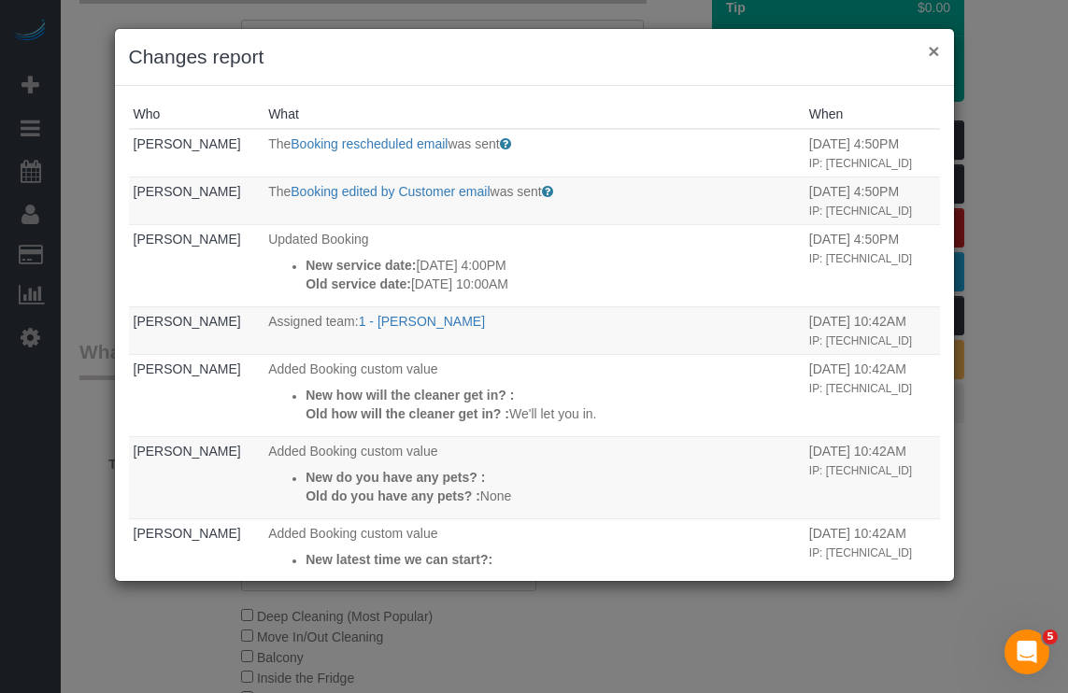
click at [937, 55] on button "×" at bounding box center [933, 51] width 11 height 20
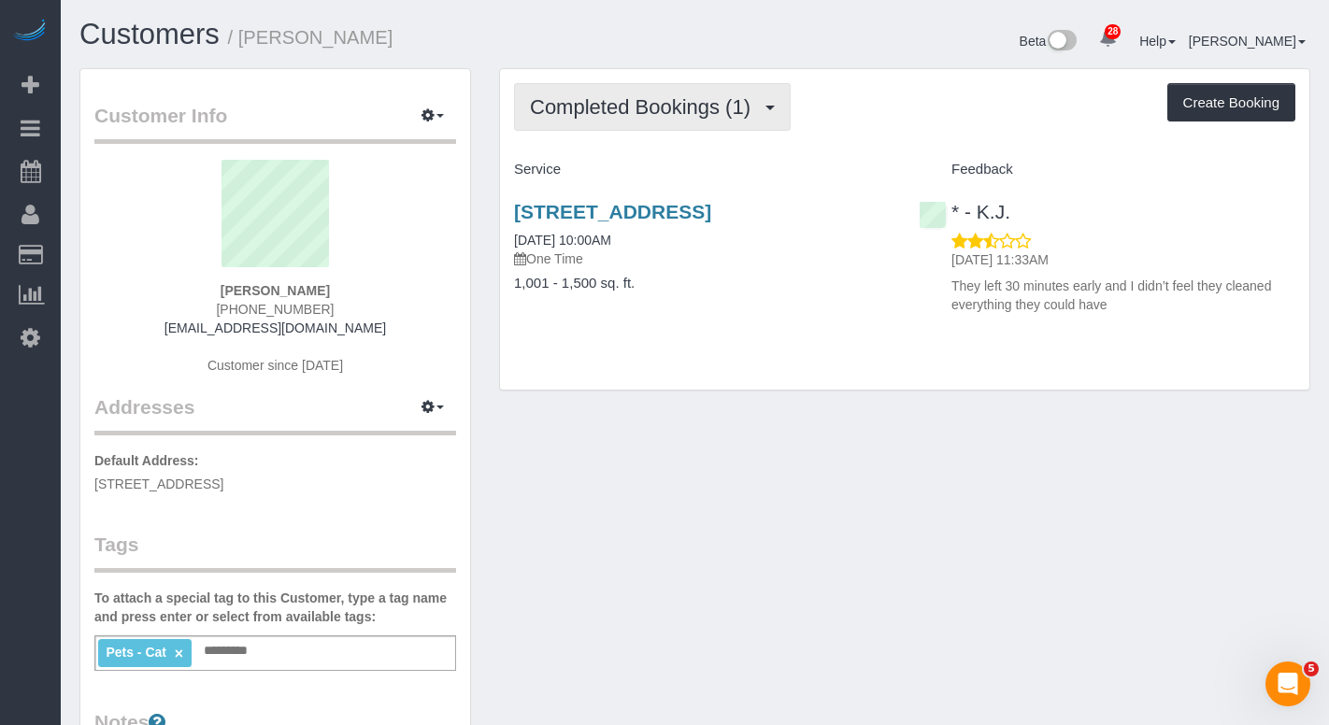
click at [644, 107] on span "Completed Bookings (1)" at bounding box center [645, 106] width 230 height 23
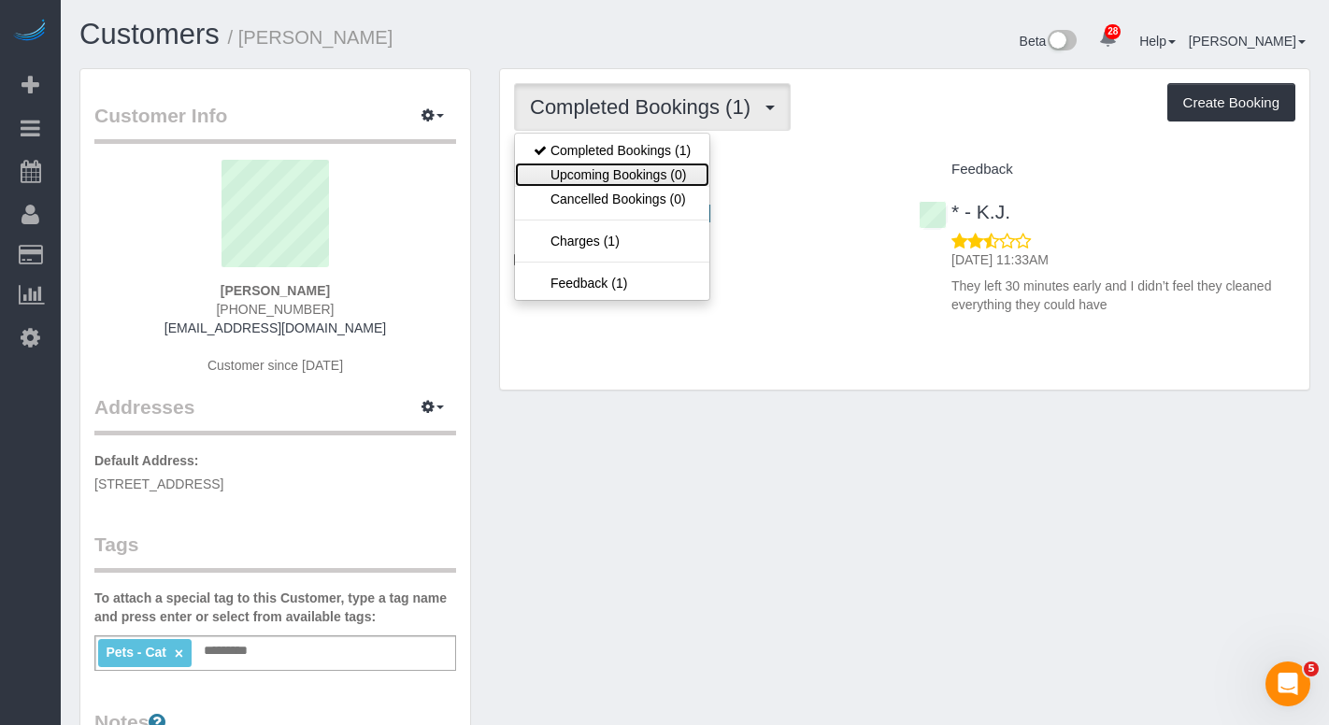
click at [599, 171] on link "Upcoming Bookings (0)" at bounding box center [612, 175] width 194 height 24
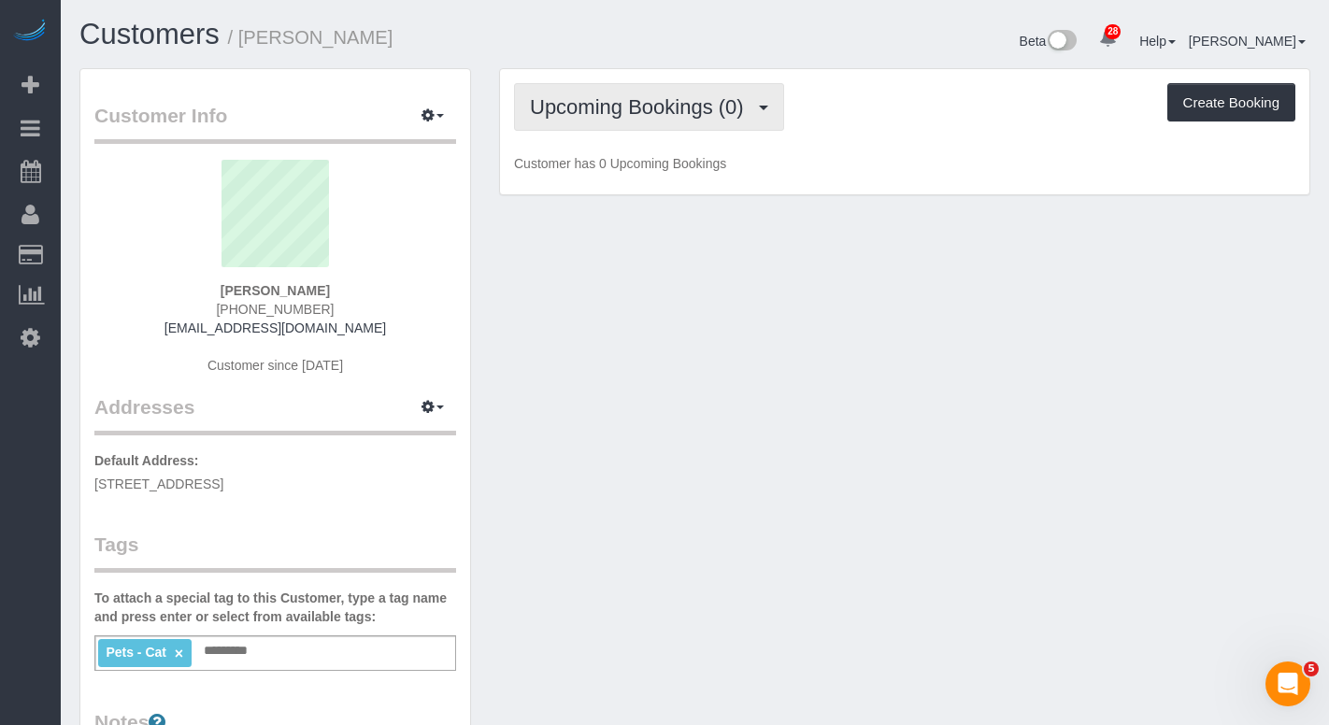
click at [683, 83] on button "Upcoming Bookings (0)" at bounding box center [649, 107] width 270 height 48
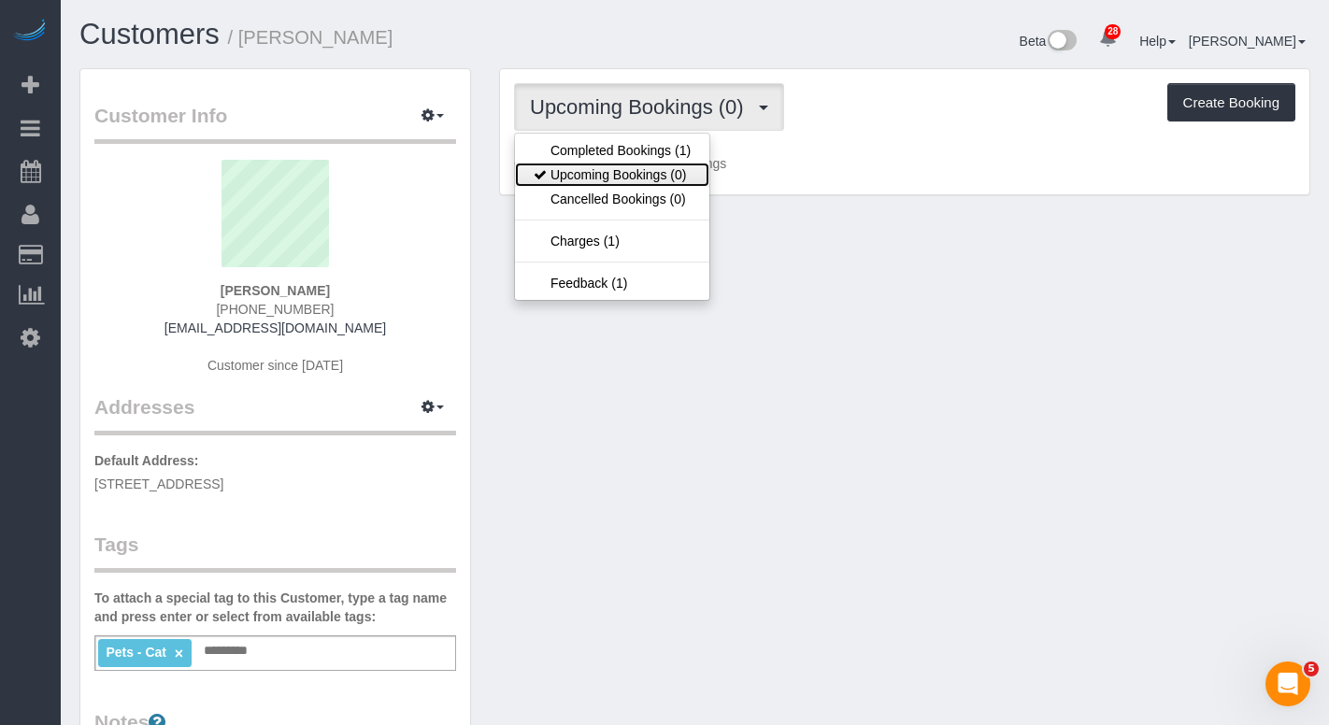
click at [588, 163] on link "Upcoming Bookings (0)" at bounding box center [612, 175] width 194 height 24
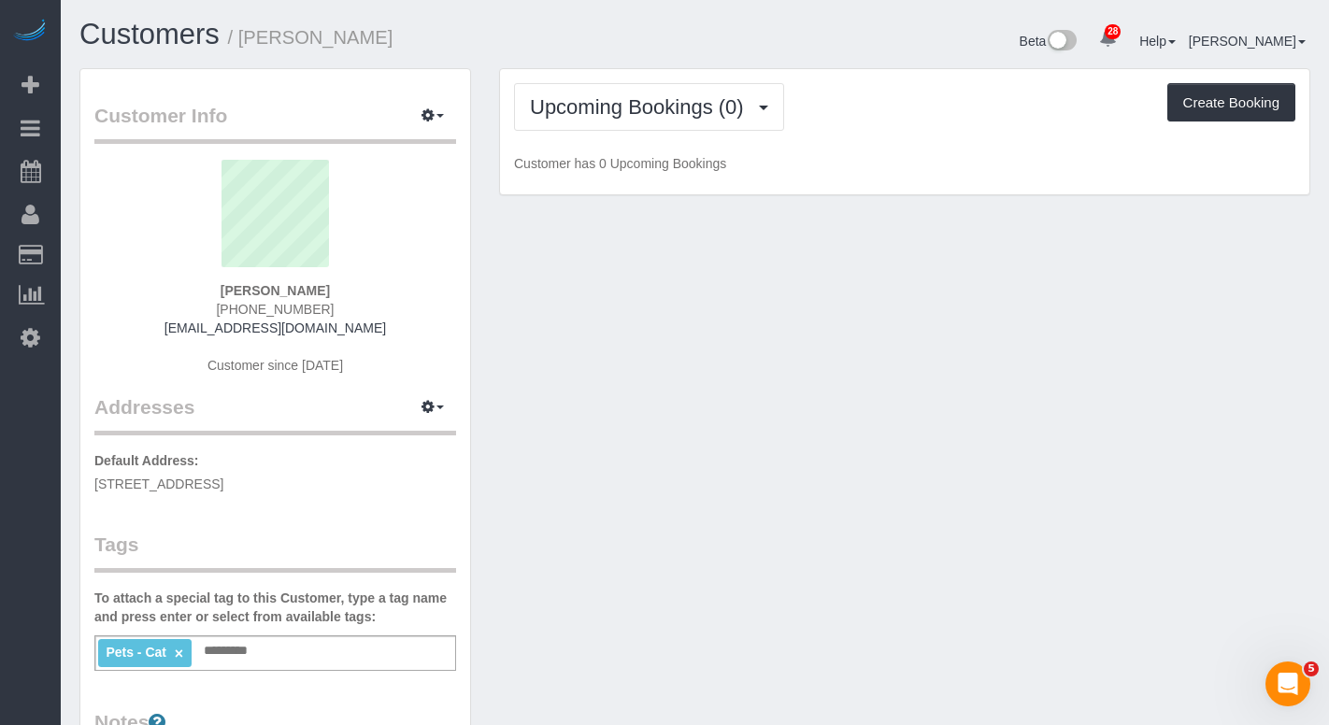
click at [600, 134] on div "Upcoming Bookings (0) Completed Bookings (1) Upcoming Bookings (0) Cancelled Bo…" at bounding box center [904, 132] width 809 height 126
drag, startPoint x: 637, startPoint y: 119, endPoint x: 666, endPoint y: 169, distance: 58.2
click at [637, 119] on button "Upcoming Bookings (0)" at bounding box center [649, 107] width 270 height 48
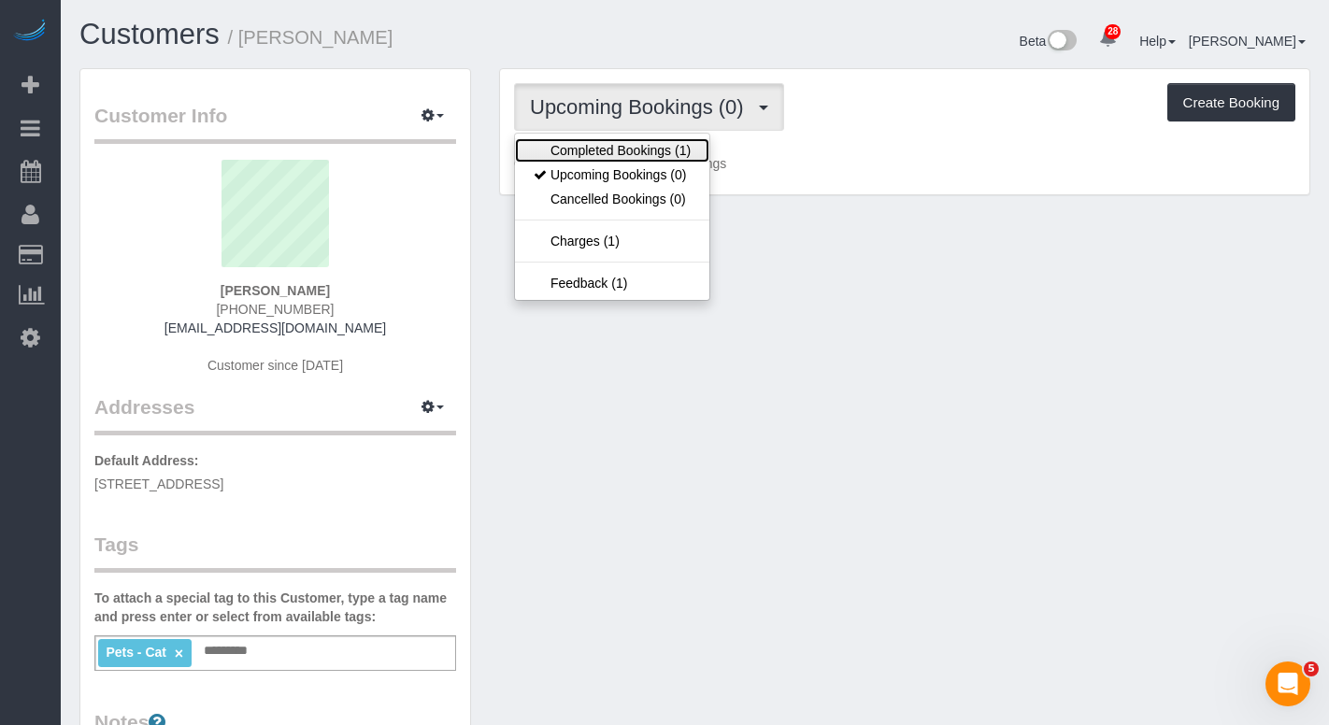
click at [655, 146] on link "Completed Bookings (1)" at bounding box center [612, 150] width 194 height 24
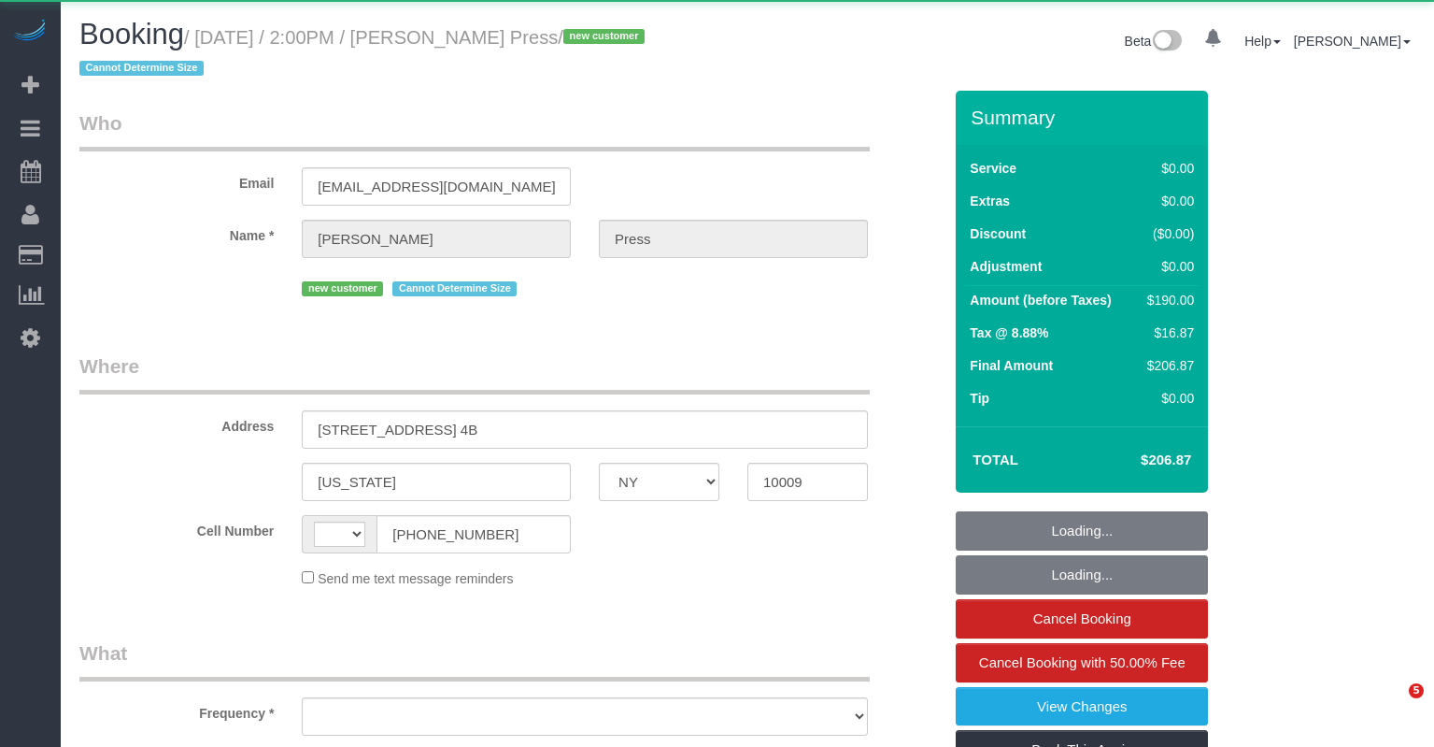
select select "NY"
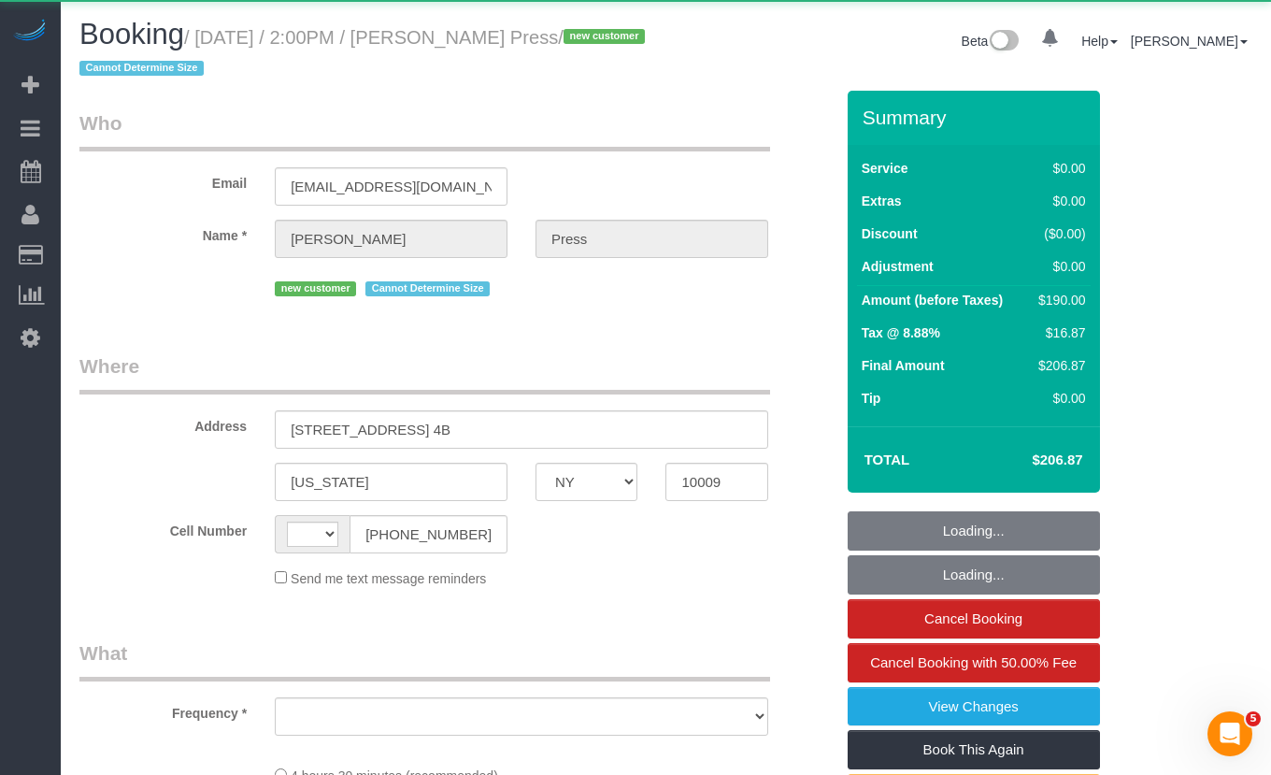
select select "string:[GEOGRAPHIC_DATA]"
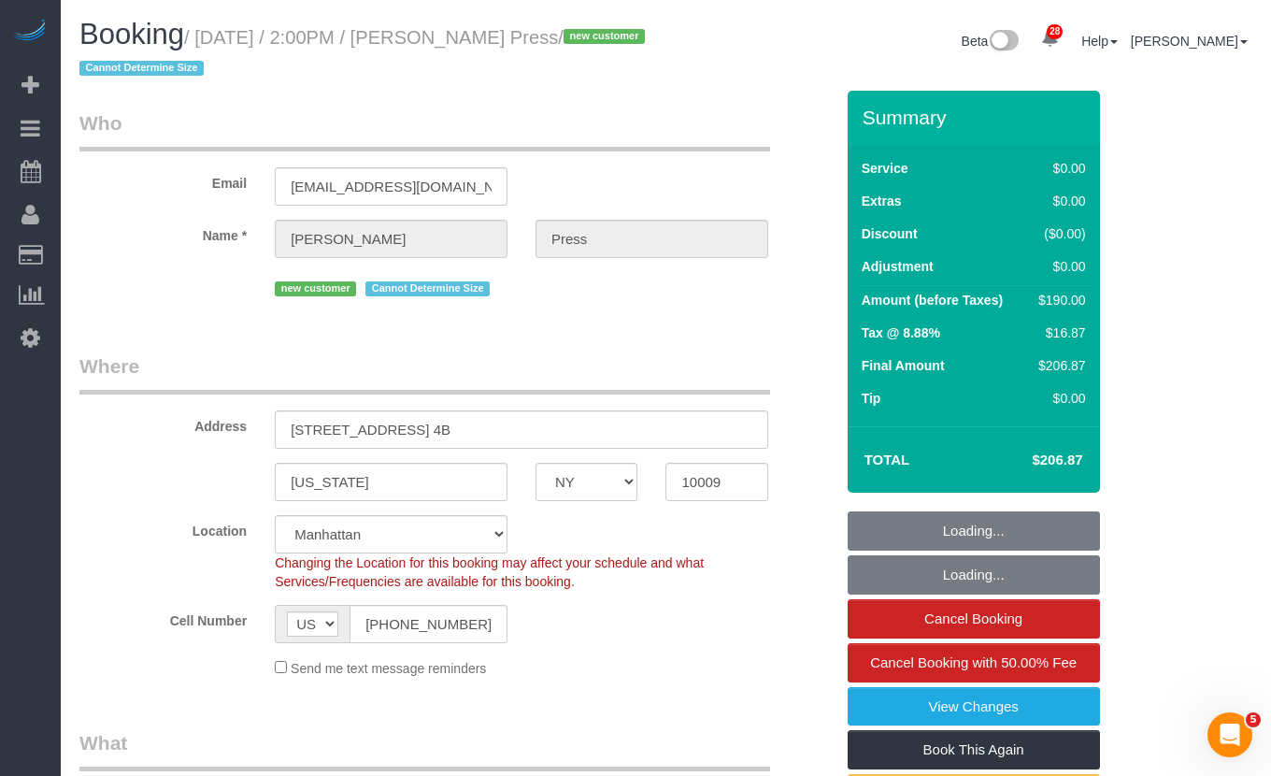
select select "object:1077"
select select "string:stripe-pm_1S6YfM4VGloSiKo7PXEYptiZ"
select select "2"
select select "number:58"
select select "number:75"
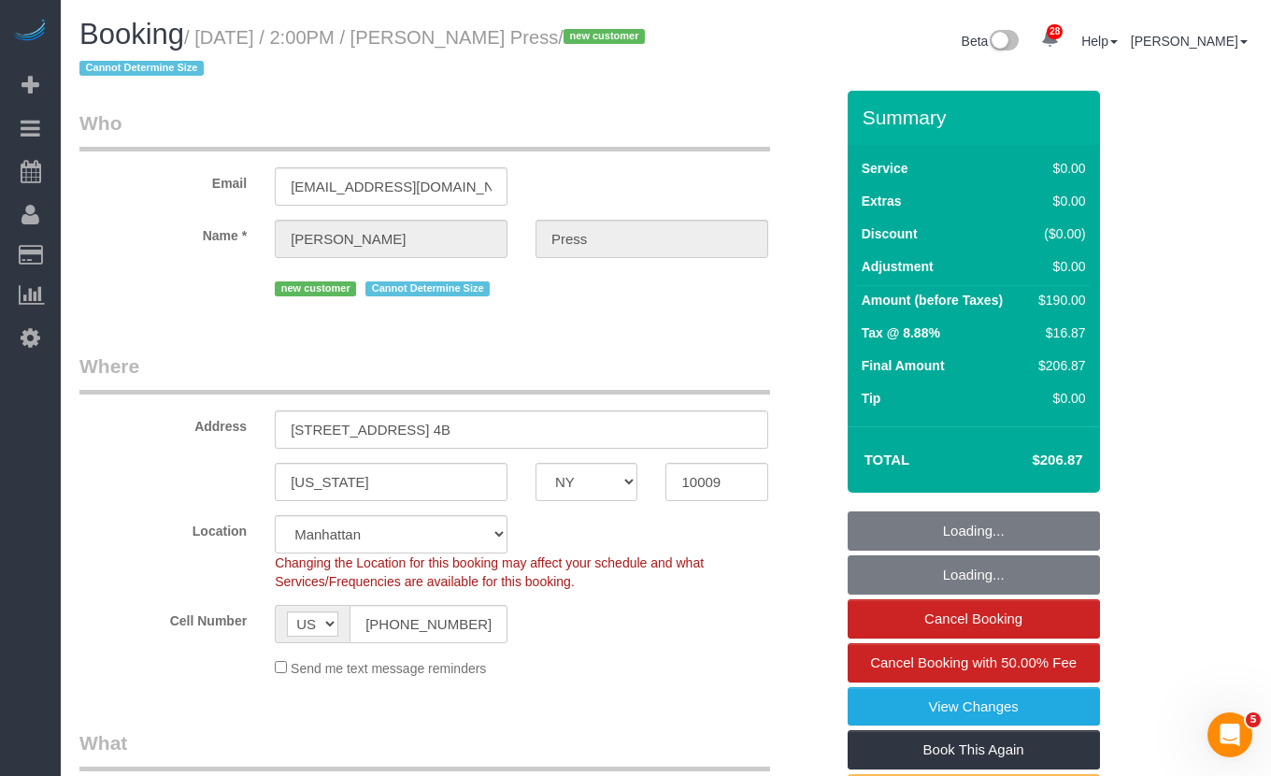
select select "number:15"
select select "number:5"
select select "spot1"
select select "2"
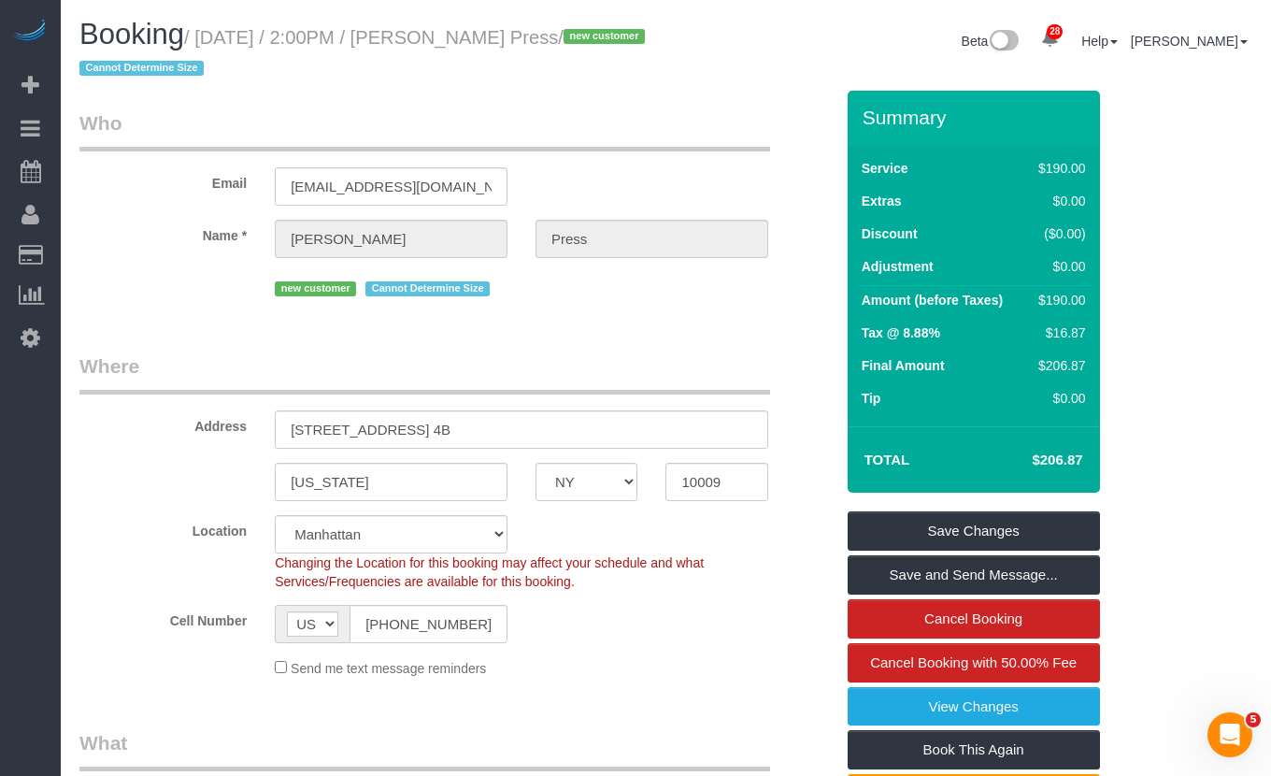
drag, startPoint x: 579, startPoint y: 41, endPoint x: 572, endPoint y: 115, distance: 74.2
click at [214, 45] on small "/ September 26, 2025 / 2:00PM / Casey Press / new customer Cannot Determine Size" at bounding box center [364, 53] width 571 height 52
copy small "September 26, 2025 / 2:00PM / Casey Pres"
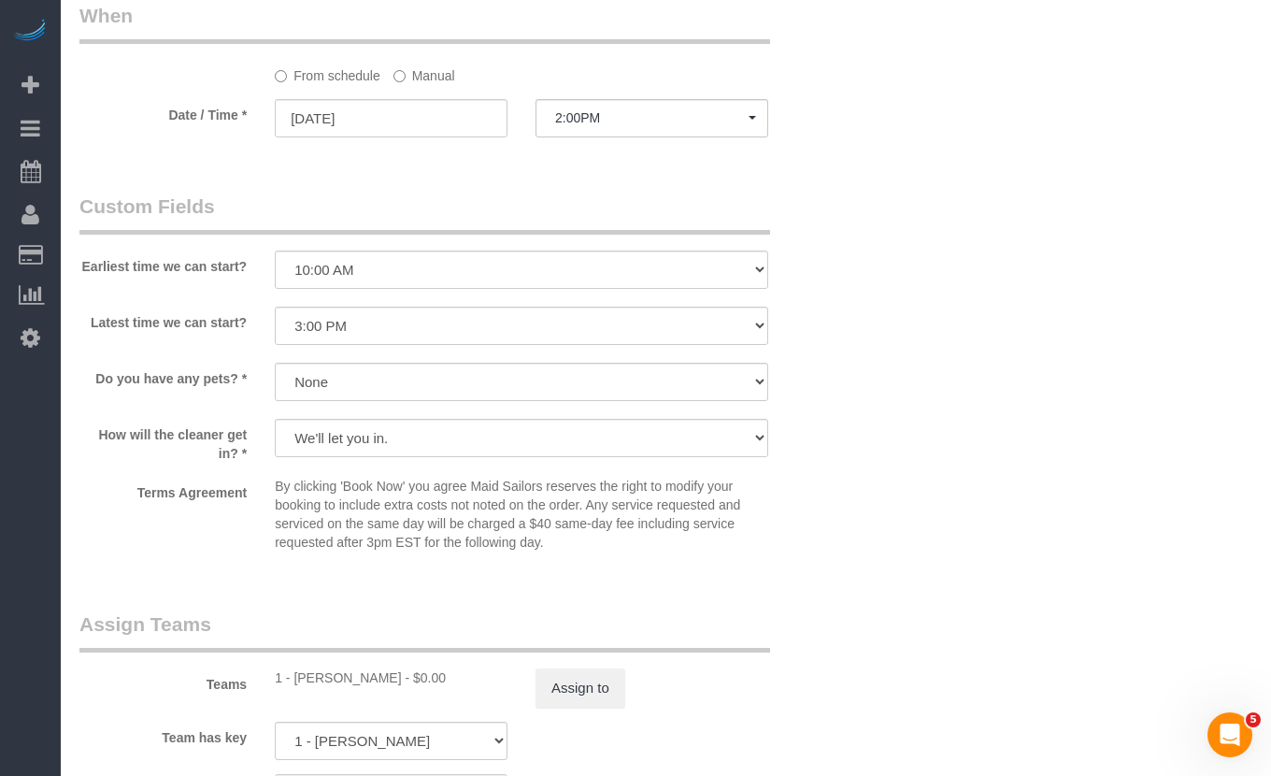
scroll to position [2044, 0]
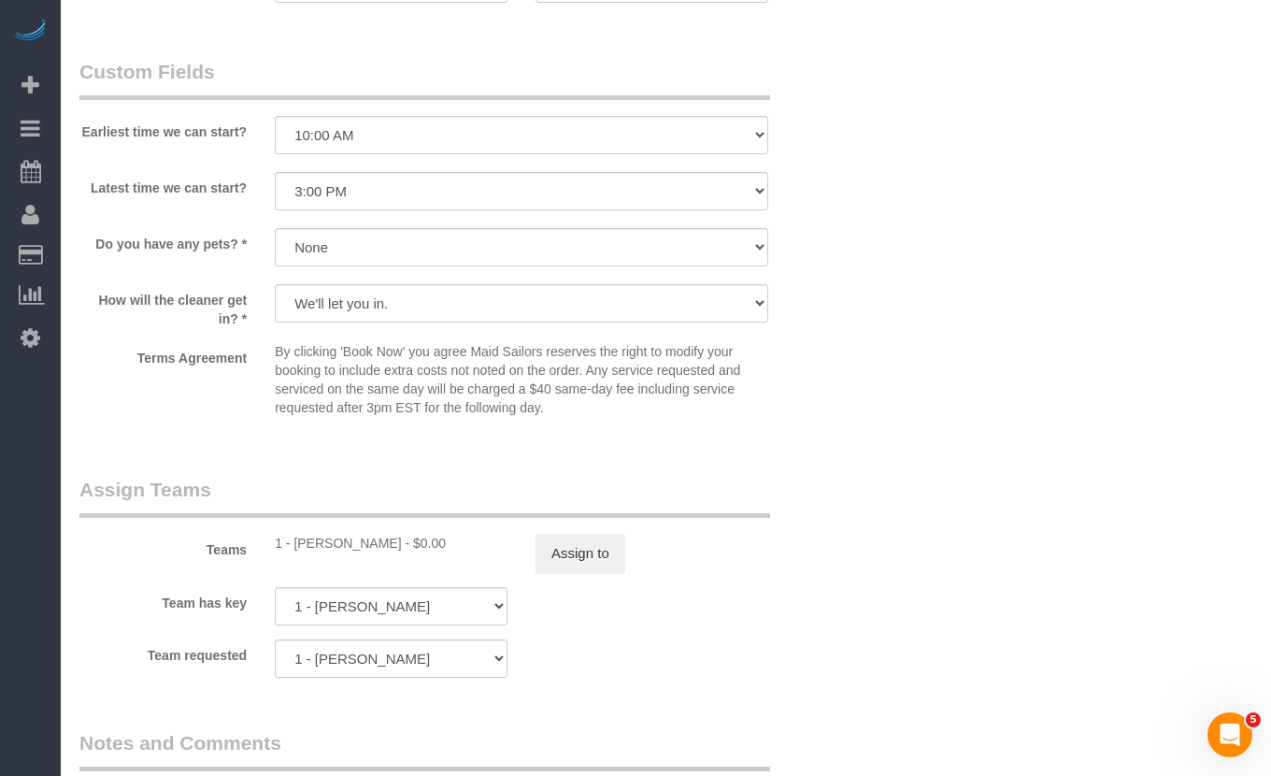
drag, startPoint x: 380, startPoint y: 543, endPoint x: 292, endPoint y: 539, distance: 87.9
click at [292, 539] on div "1 - Joselin Cecilio - $0.00" at bounding box center [391, 543] width 233 height 19
copy div "Joselin Cecilio"
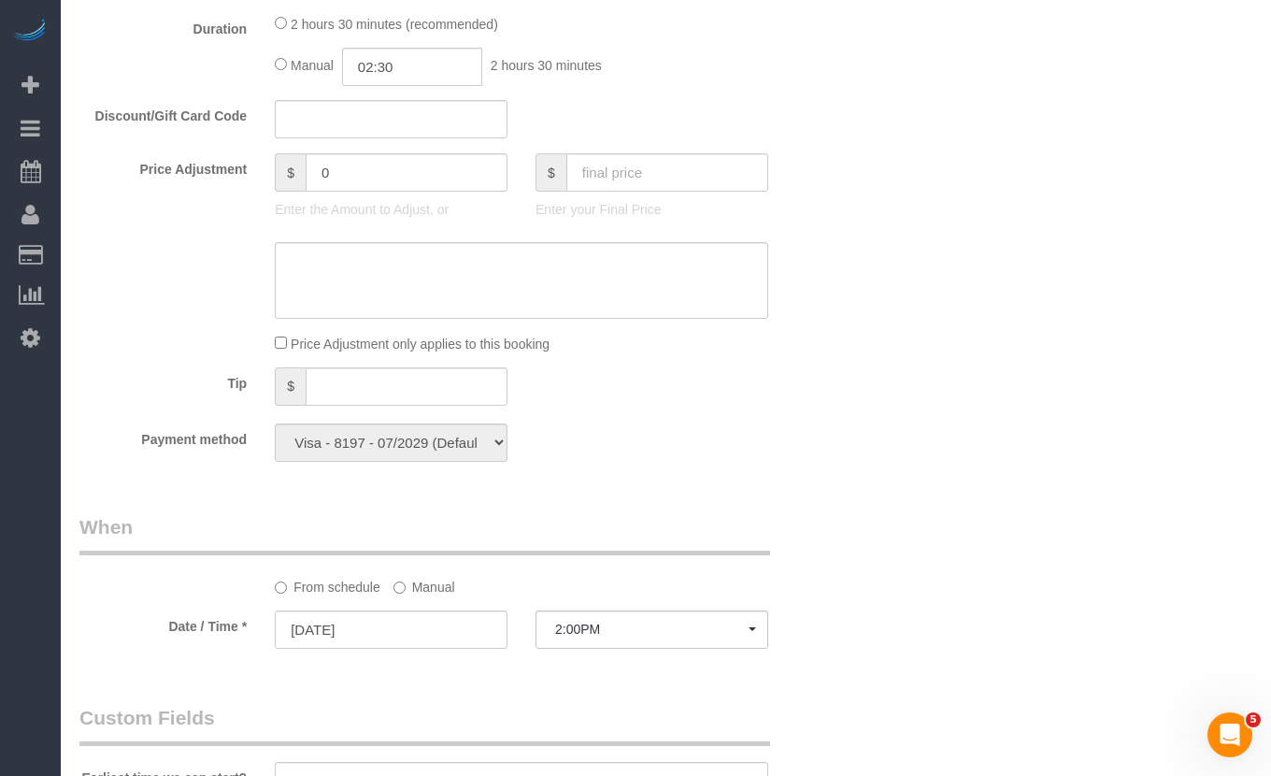
scroll to position [830, 0]
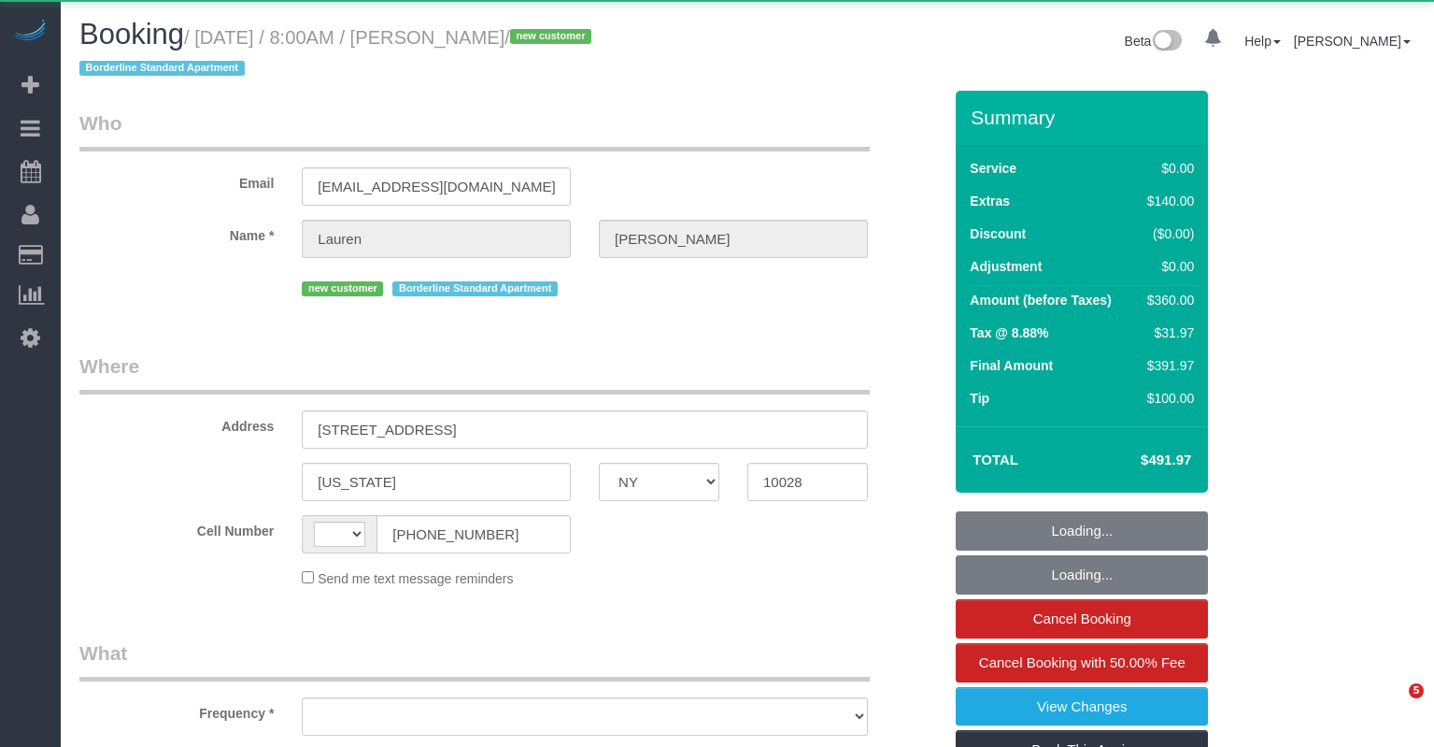
select select "NY"
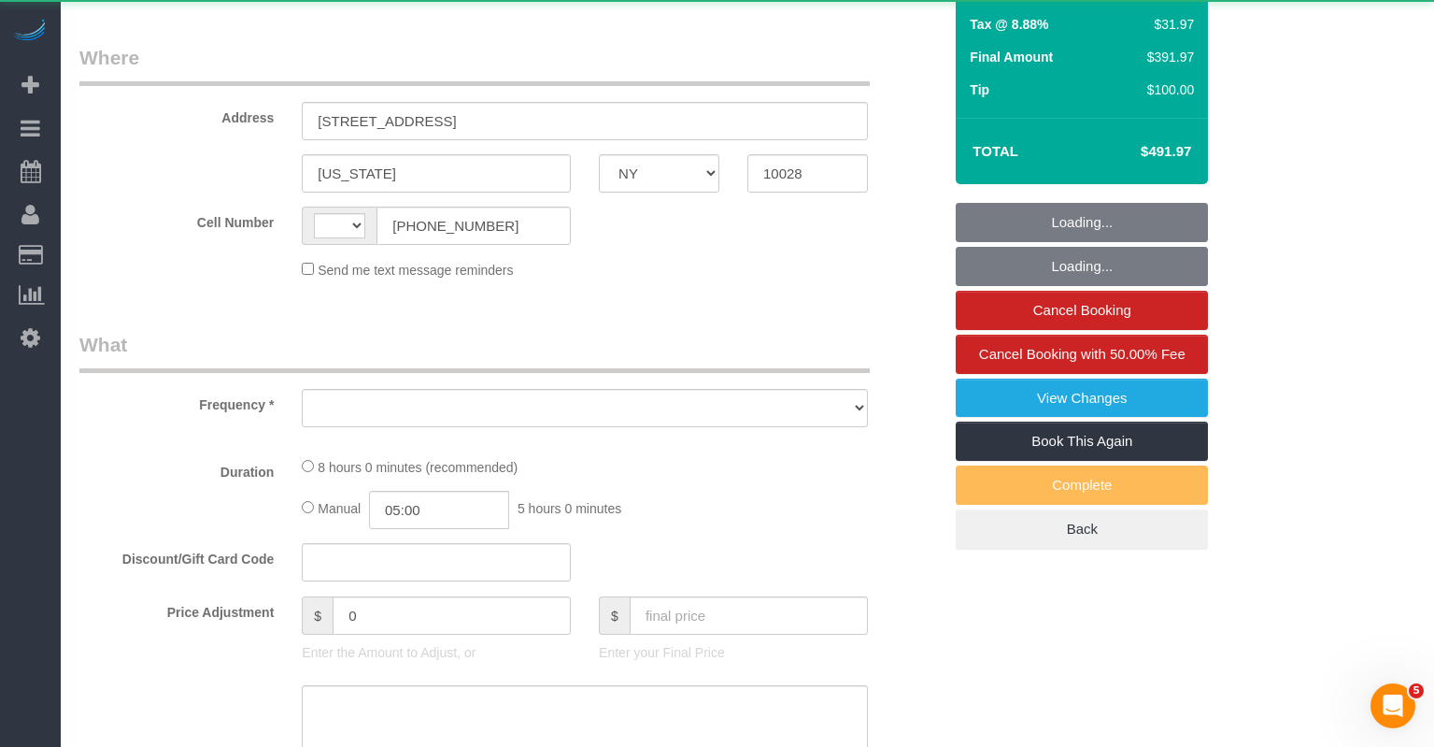
select select "string:[GEOGRAPHIC_DATA]"
select select "object:920"
select select "2"
select select "number:56"
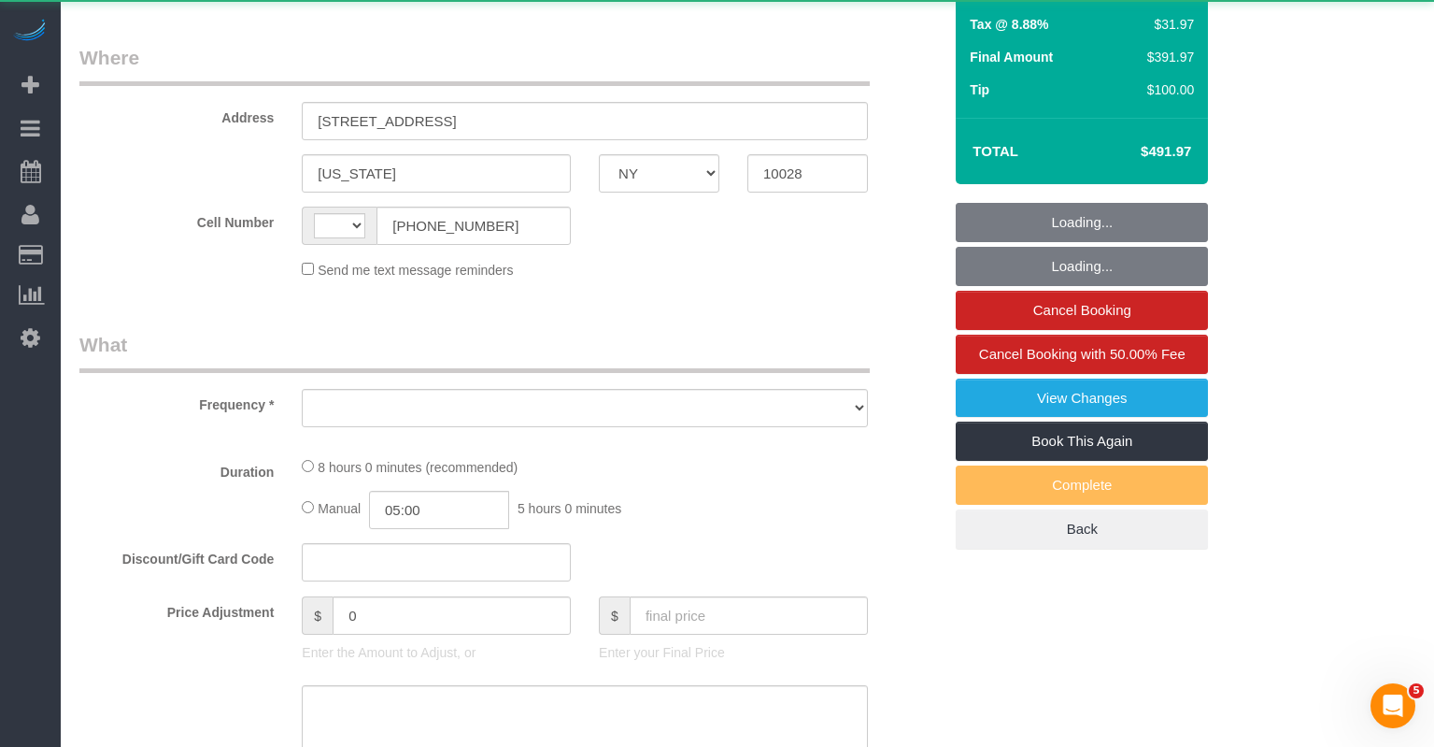
select select "number:72"
select select "number:15"
select select "number:6"
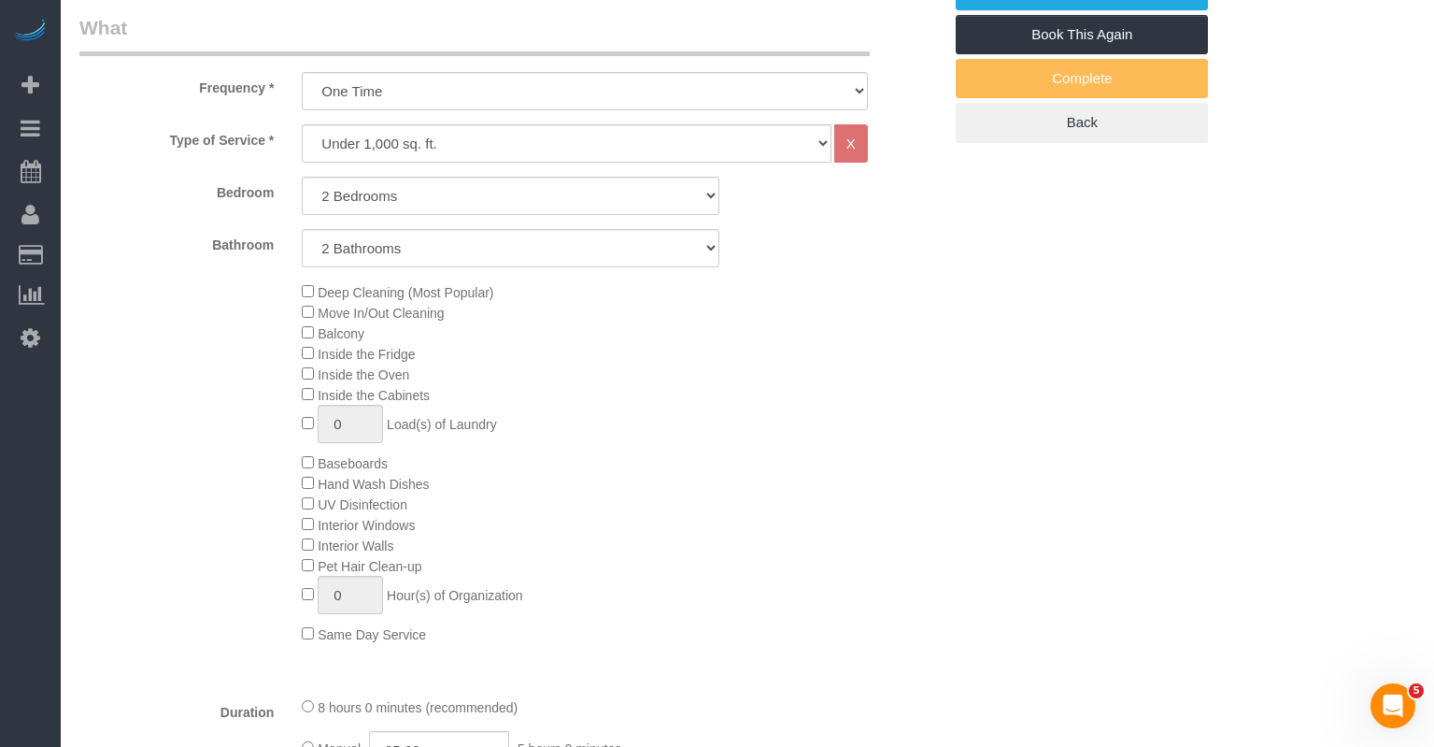
select select "spot1"
select select "2"
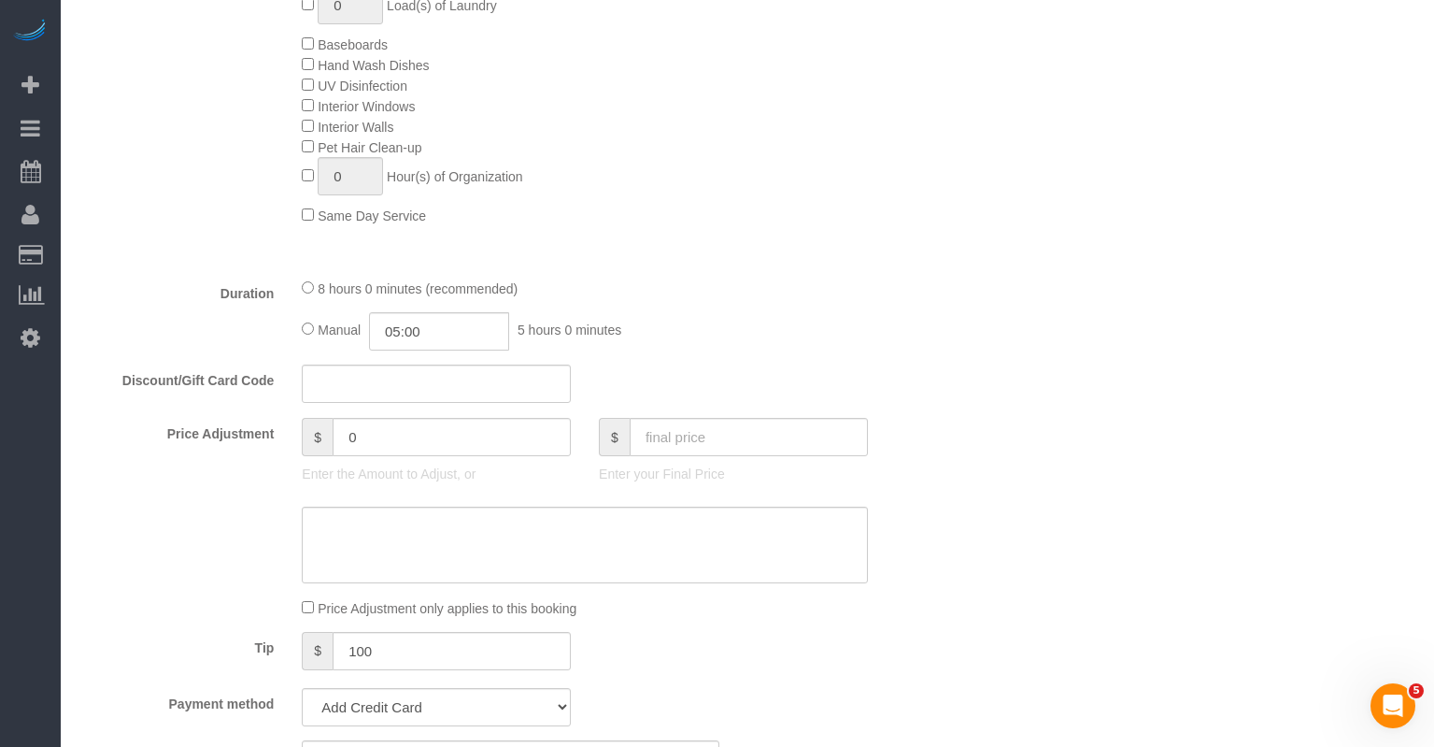
select select "object:1528"
select select "string:stripe-pm_1SBiTP4VGloSiKo7h6Y8x6lI"
